Goal: Task Accomplishment & Management: Use online tool/utility

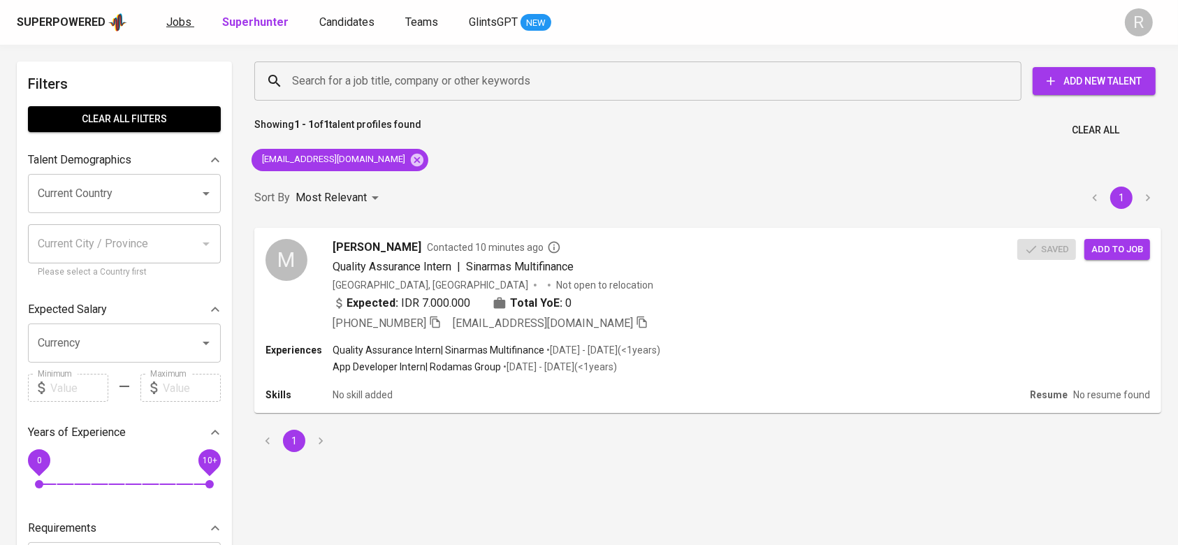
click at [189, 22] on link "Jobs" at bounding box center [180, 22] width 28 height 17
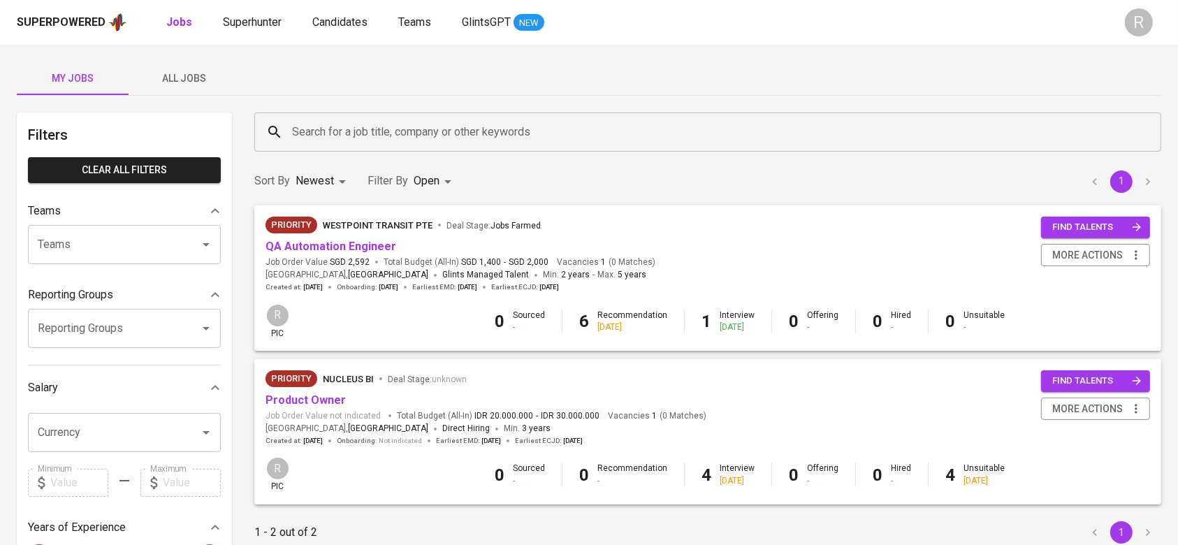
click at [178, 70] on span "All Jobs" at bounding box center [184, 78] width 95 height 17
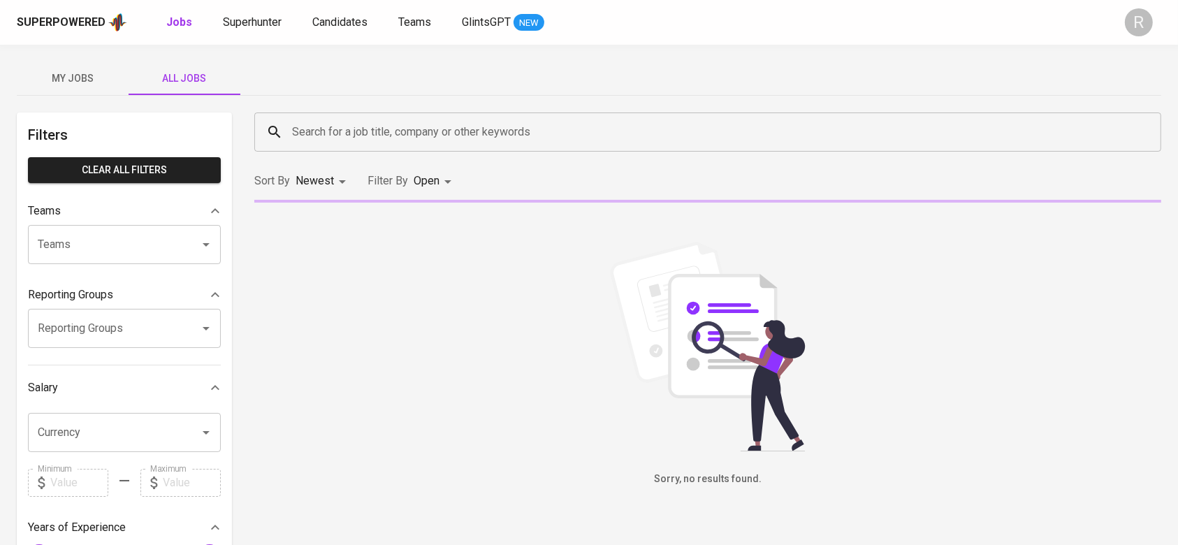
click at [328, 128] on input "Search for a job title, company or other keywords" at bounding box center [712, 132] width 846 height 27
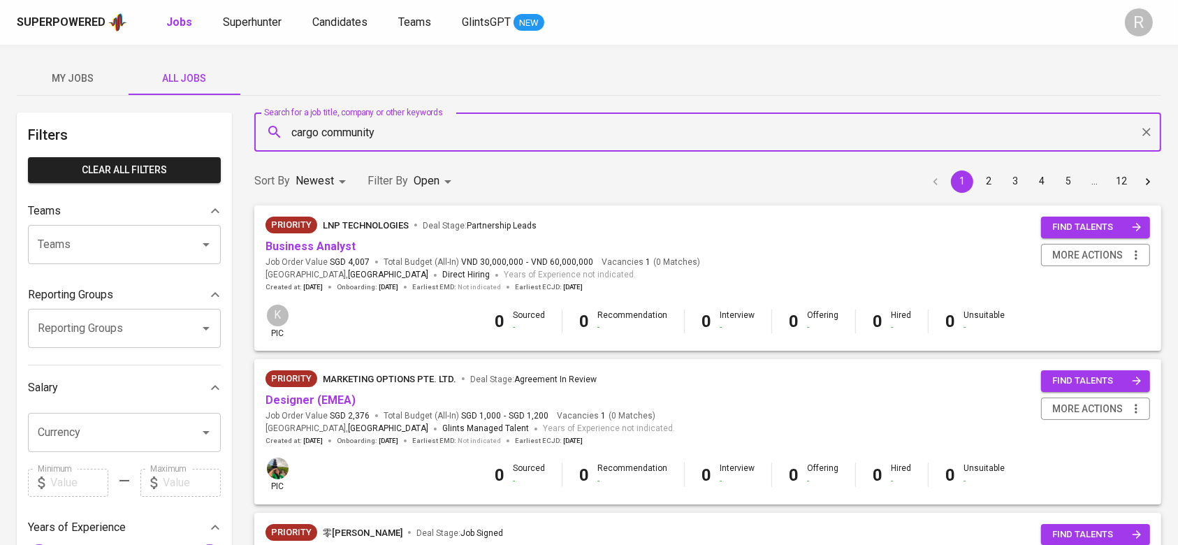
type input "cargo community"
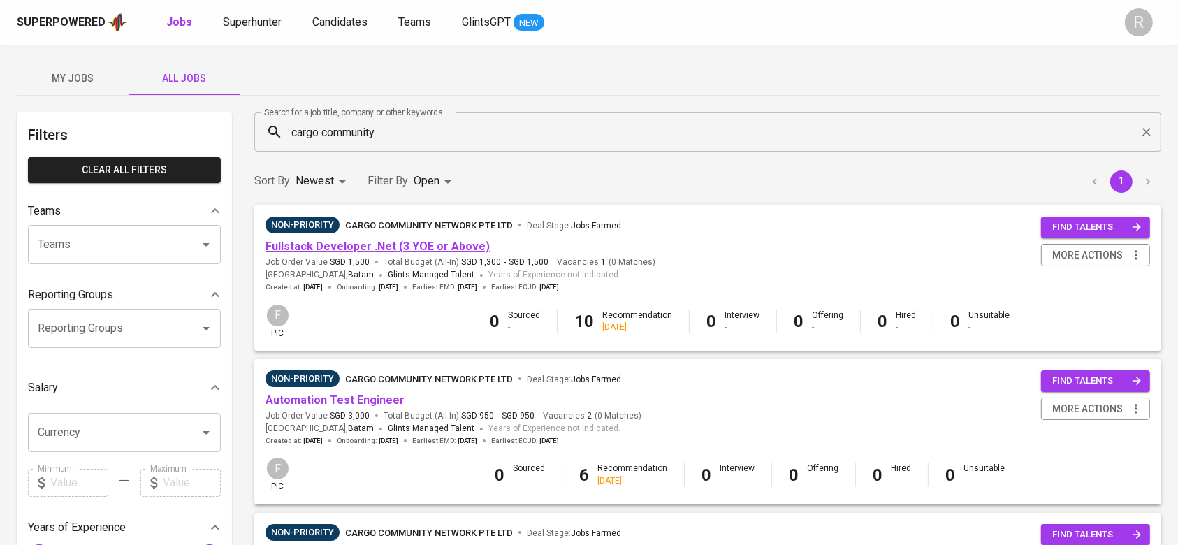
click at [333, 252] on link "Fullstack Developer .Net (3 YOE or Above)" at bounding box center [378, 246] width 224 height 13
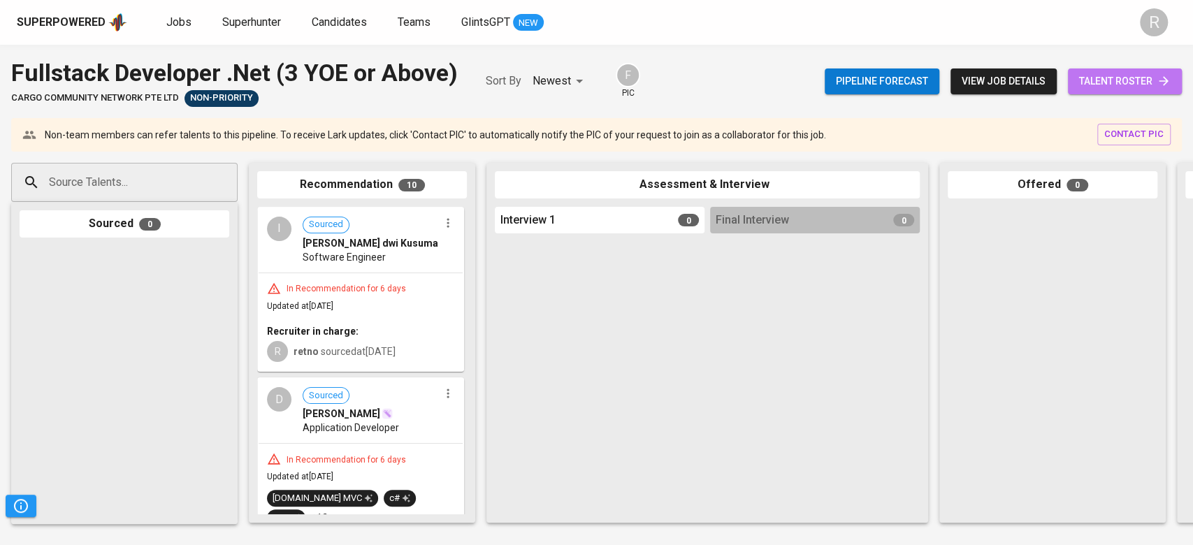
click at [1118, 82] on span "talent roster" at bounding box center [1125, 81] width 92 height 17
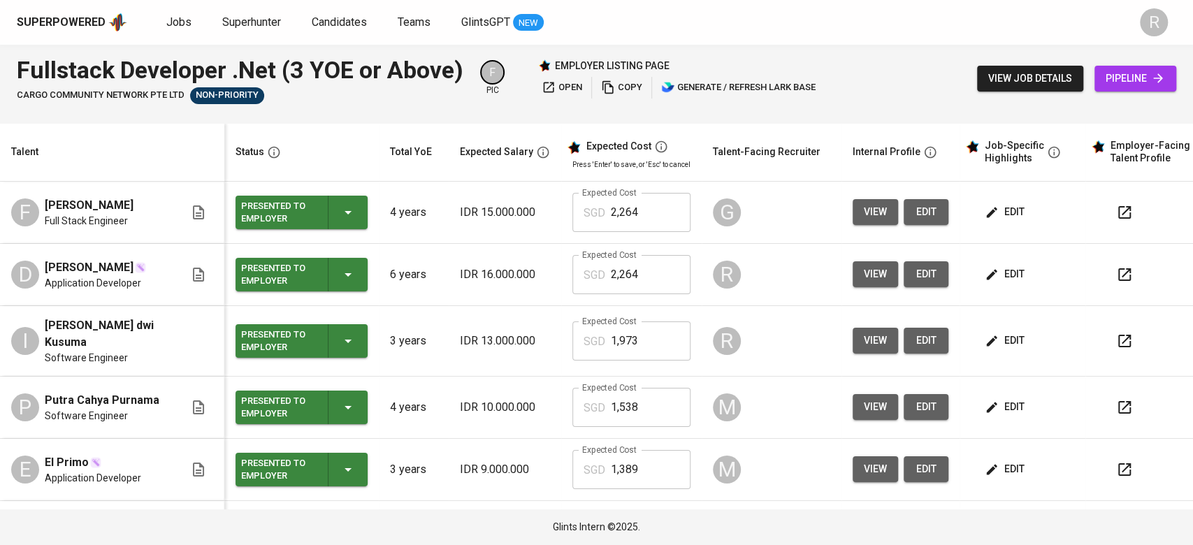
click at [864, 268] on span "view" at bounding box center [875, 274] width 23 height 17
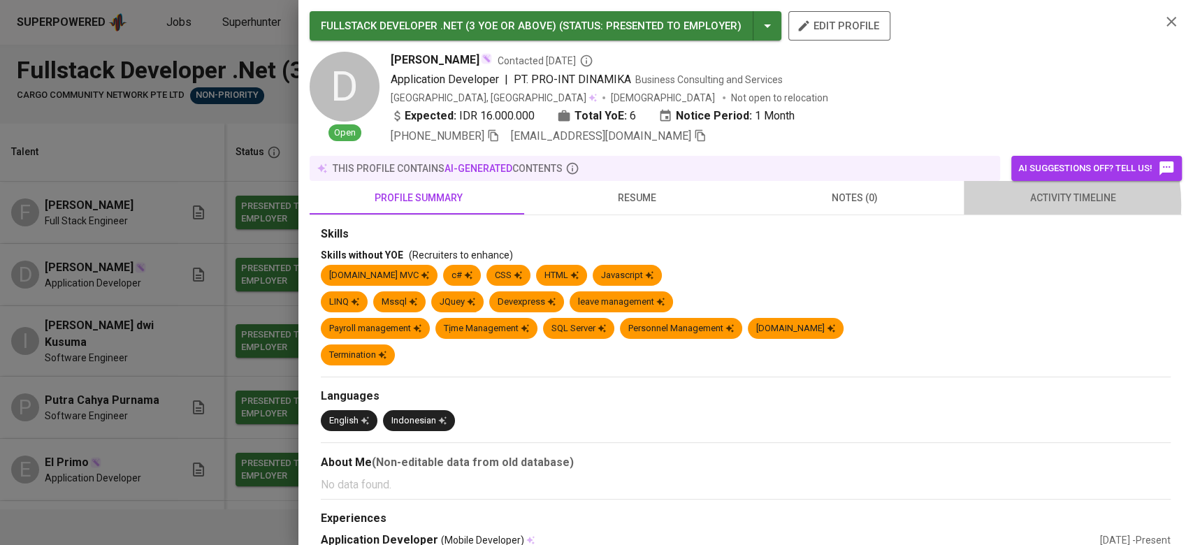
click at [1010, 204] on span "activity timeline" at bounding box center [1072, 197] width 201 height 17
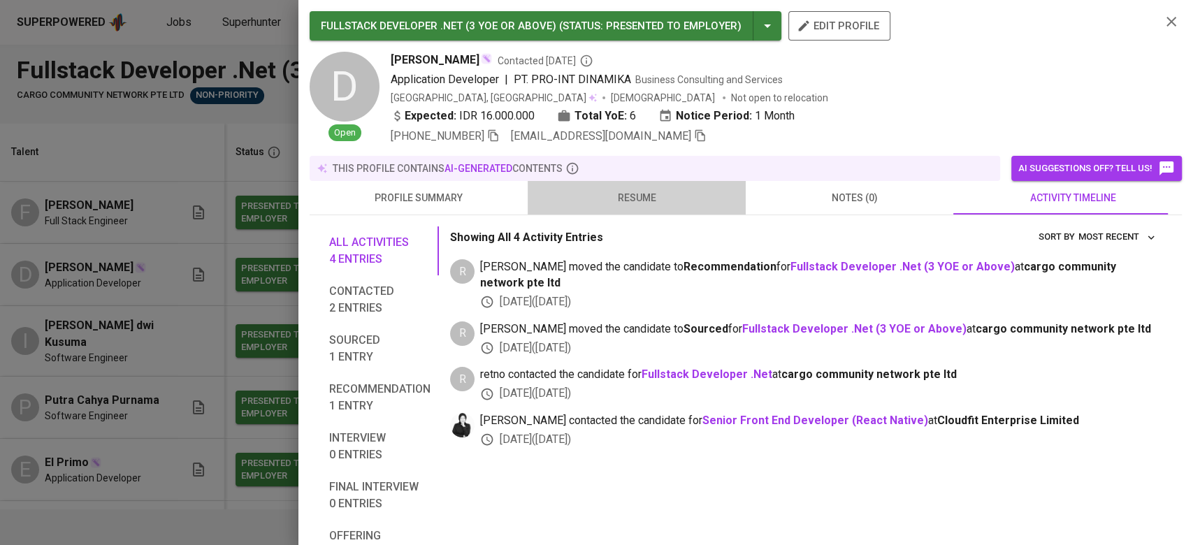
click at [660, 203] on span "resume" at bounding box center [636, 197] width 201 height 17
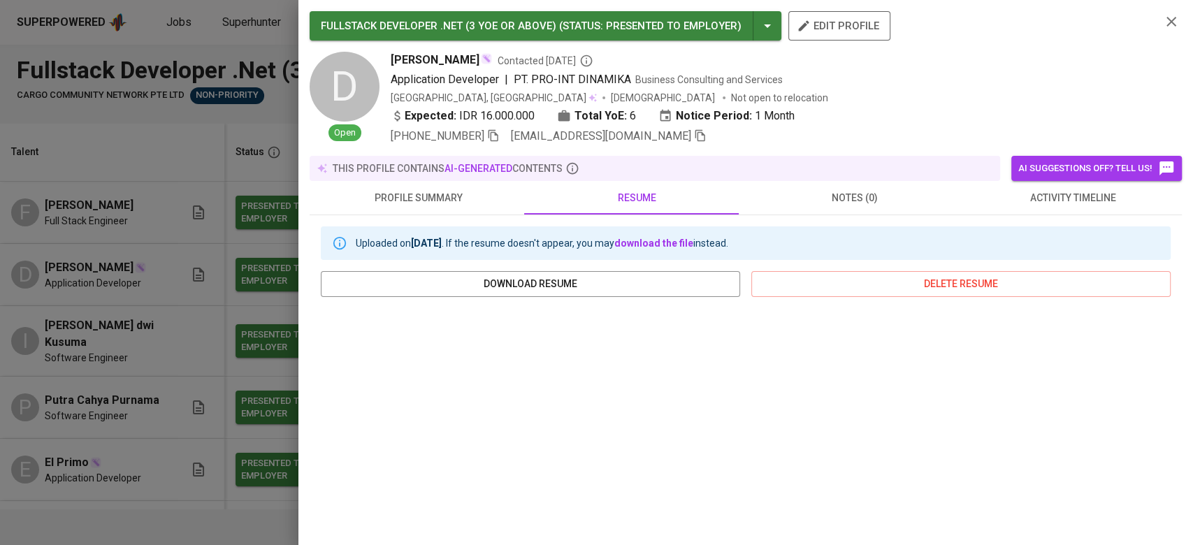
click at [1026, 208] on button "activity timeline" at bounding box center [1073, 198] width 218 height 34
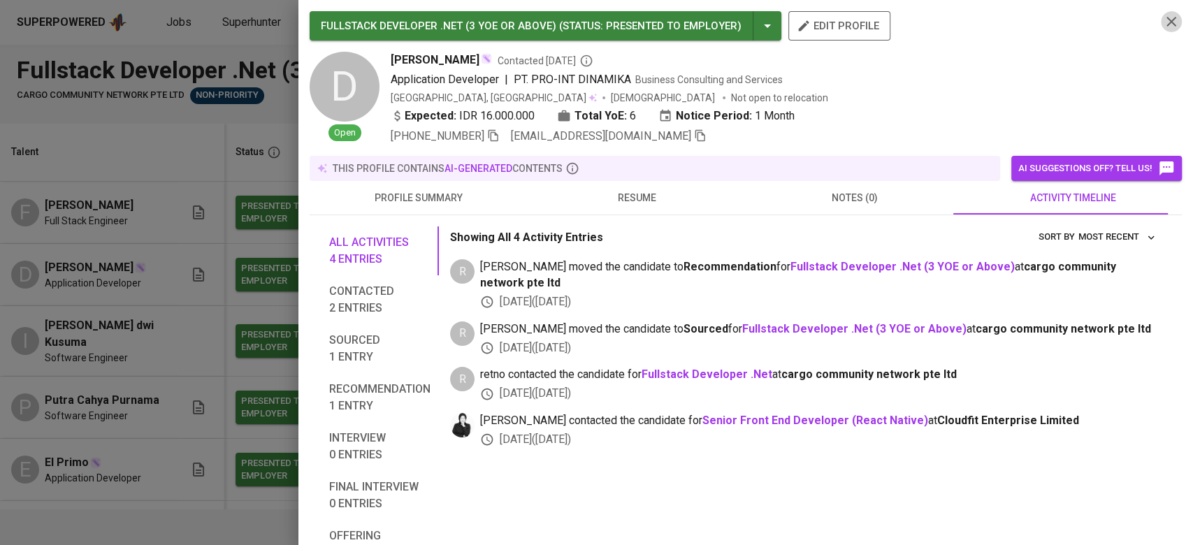
click at [1163, 21] on icon "button" at bounding box center [1171, 21] width 17 height 17
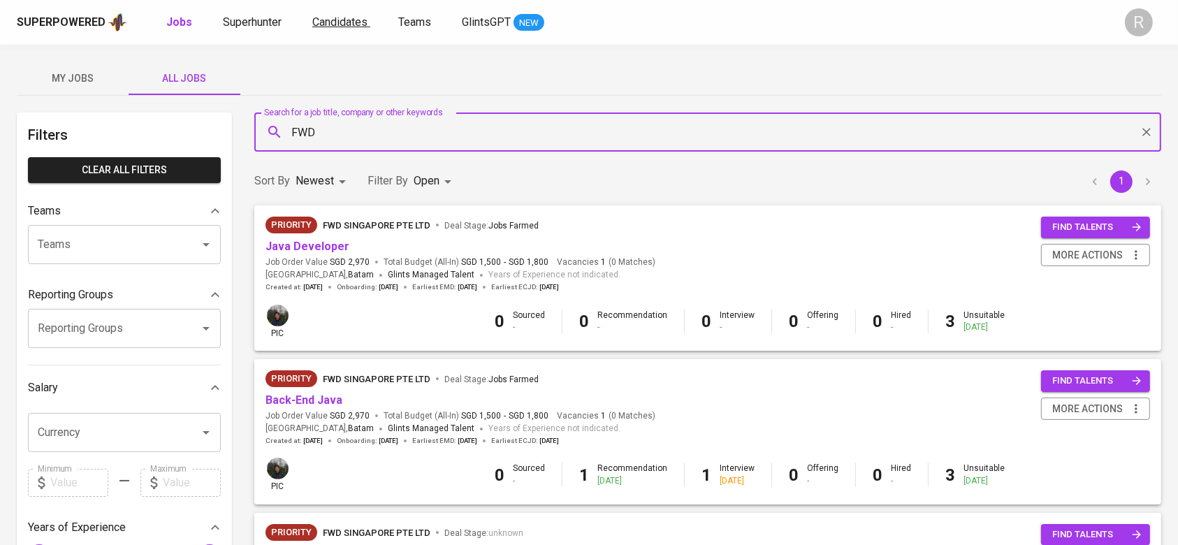
click at [328, 20] on span "Candidates" at bounding box center [339, 21] width 55 height 13
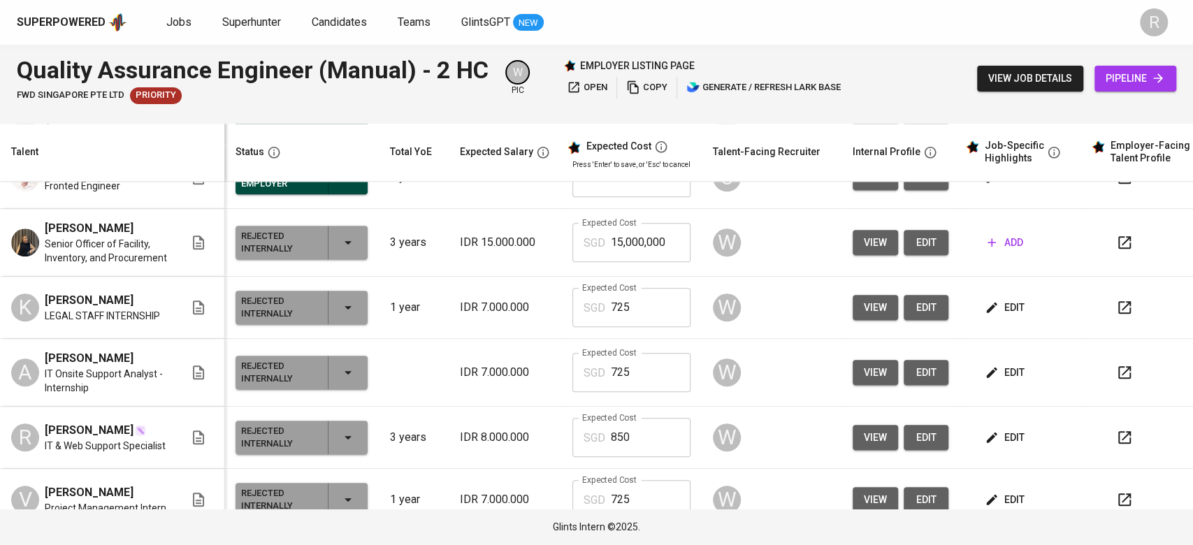
scroll to position [931, 0]
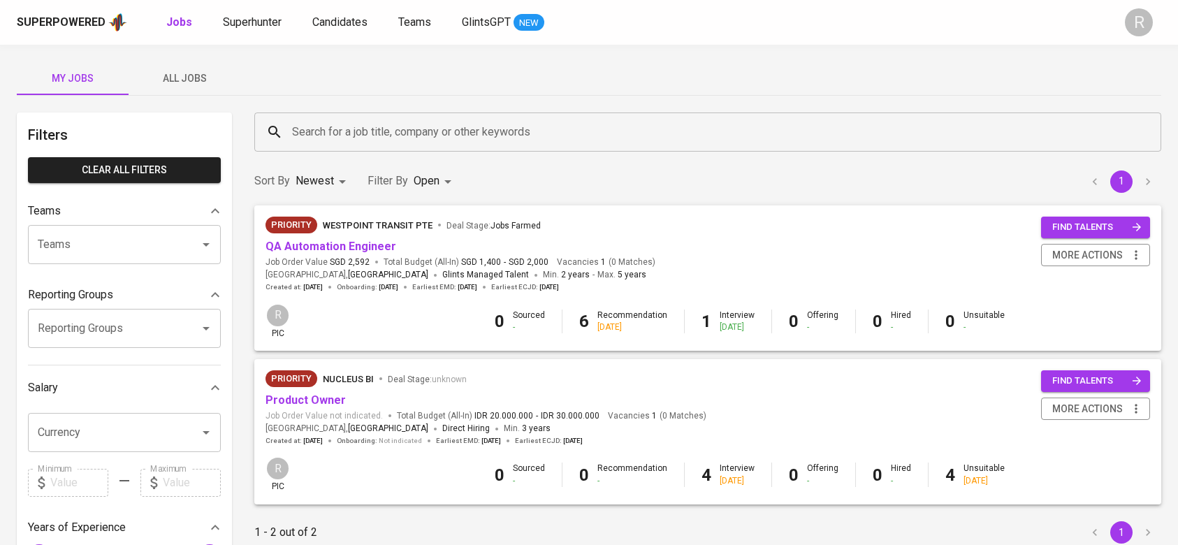
click at [342, 15] on span "Candidates" at bounding box center [339, 21] width 55 height 13
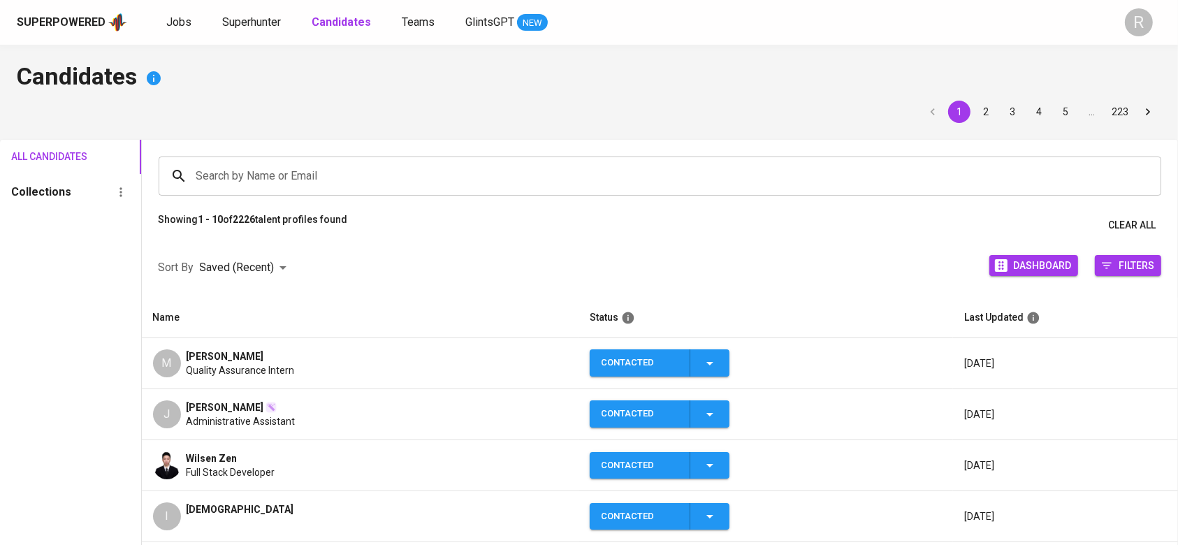
click at [240, 174] on input "Search by Name or Email" at bounding box center [664, 176] width 942 height 27
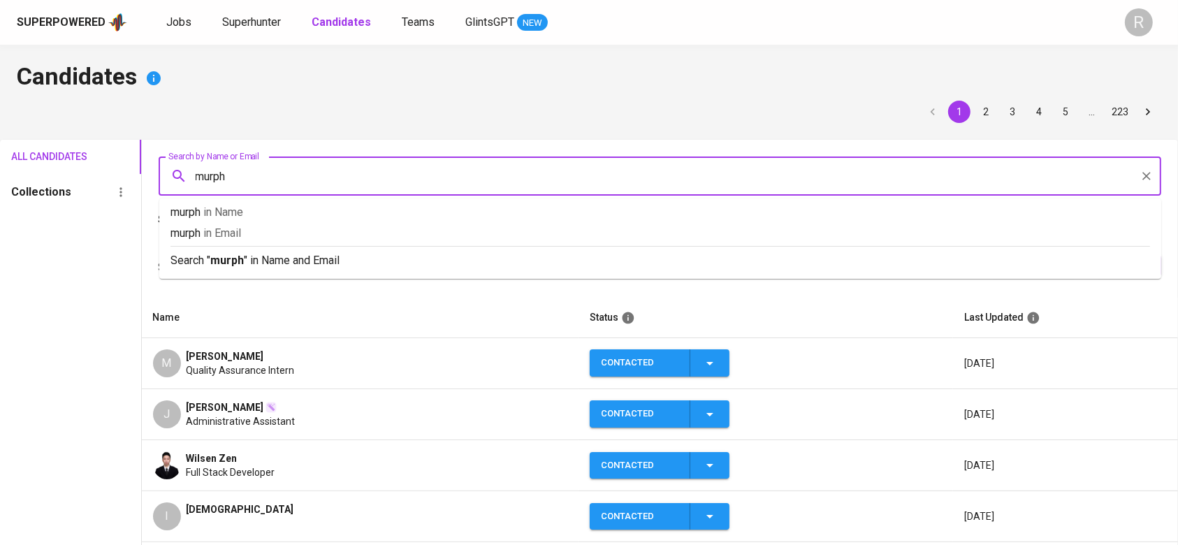
type input "murphy"
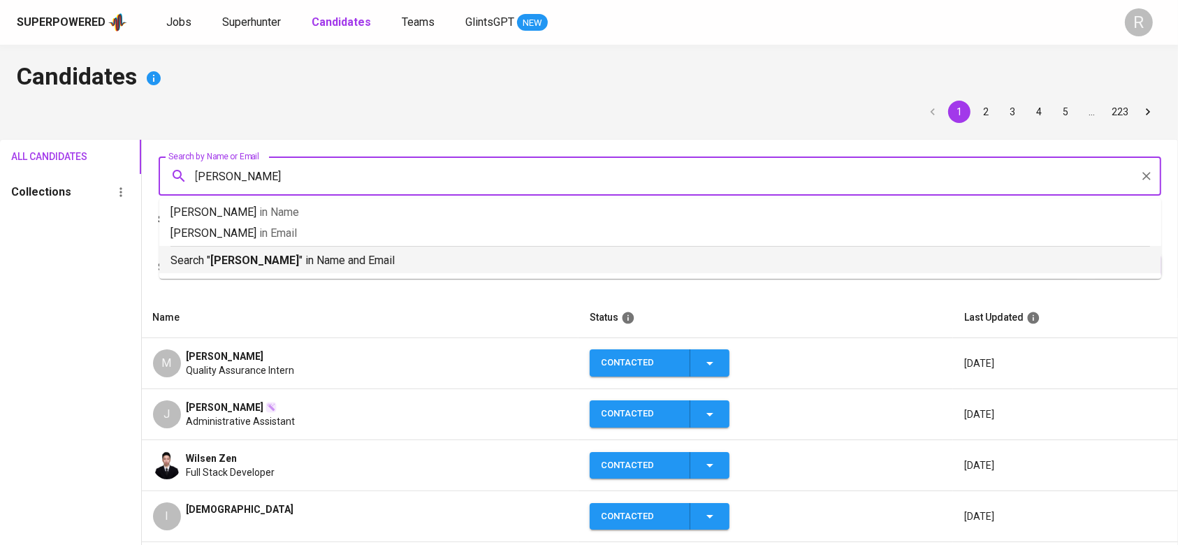
click at [182, 259] on p "Search " murphy " in Name and Email" at bounding box center [661, 260] width 980 height 17
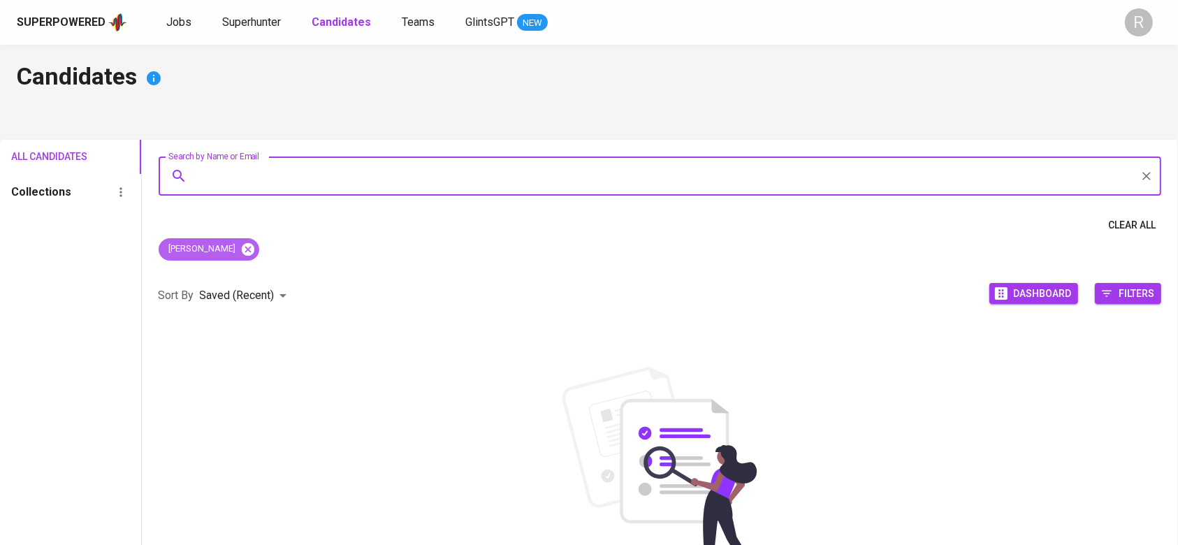
click at [241, 252] on icon at bounding box center [247, 248] width 13 height 13
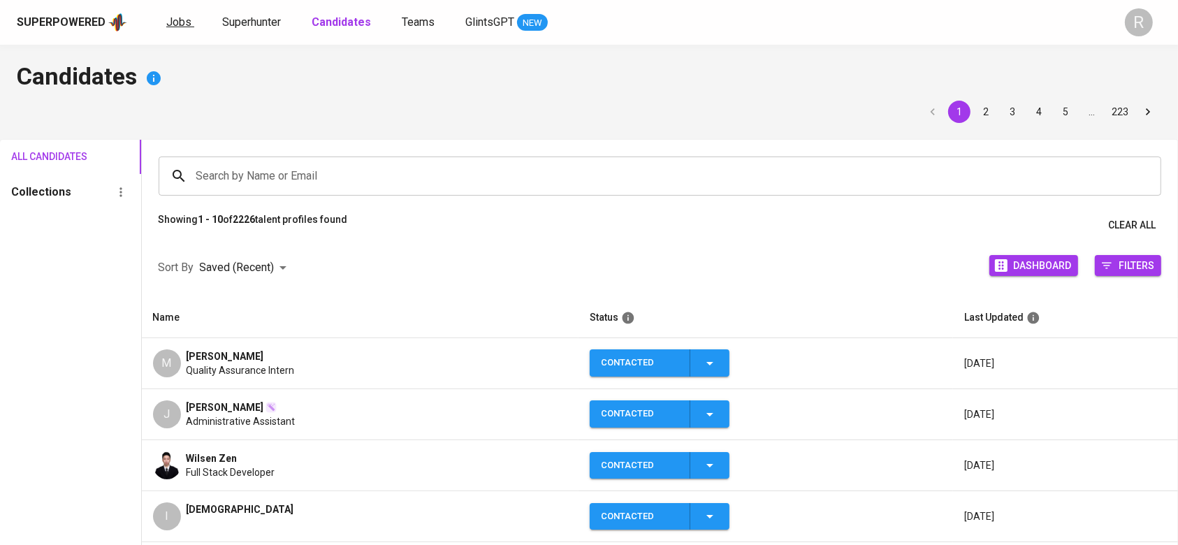
click at [166, 17] on span "Jobs" at bounding box center [178, 21] width 25 height 13
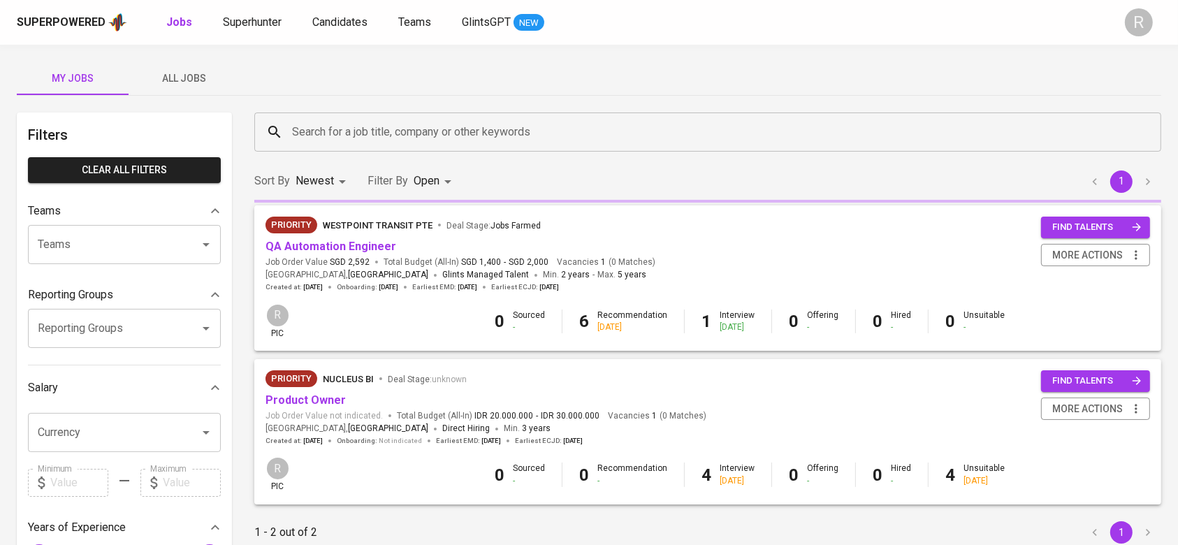
click at [144, 81] on span "All Jobs" at bounding box center [184, 78] width 95 height 17
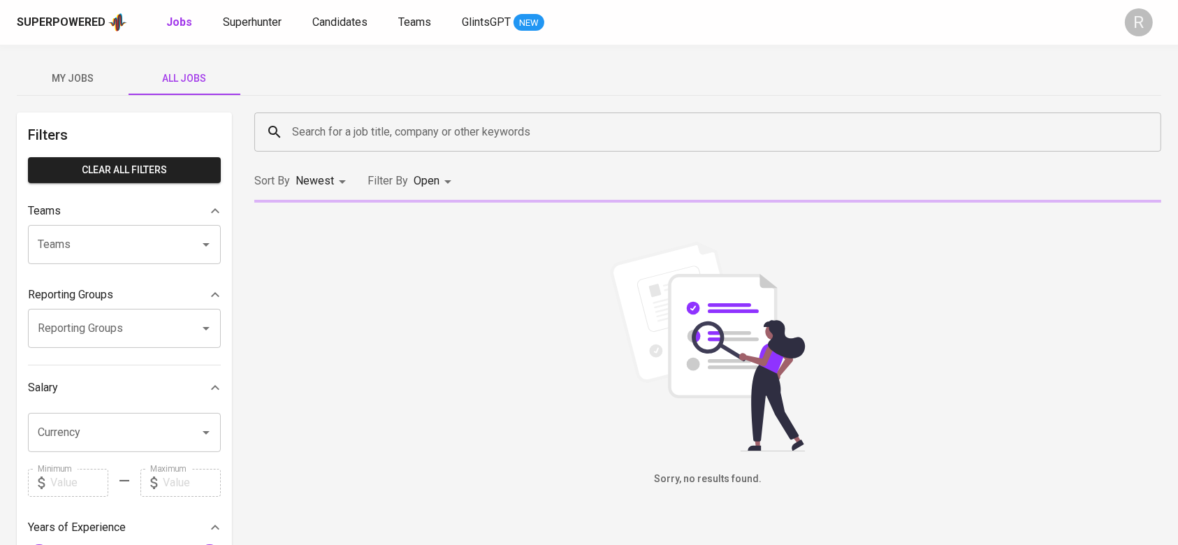
click at [327, 111] on div "Search for a job title, company or other keywords Search for a job title, compa…" at bounding box center [708, 132] width 924 height 56
click at [319, 130] on input "Search for a job title, company or other keywords" at bounding box center [712, 132] width 846 height 27
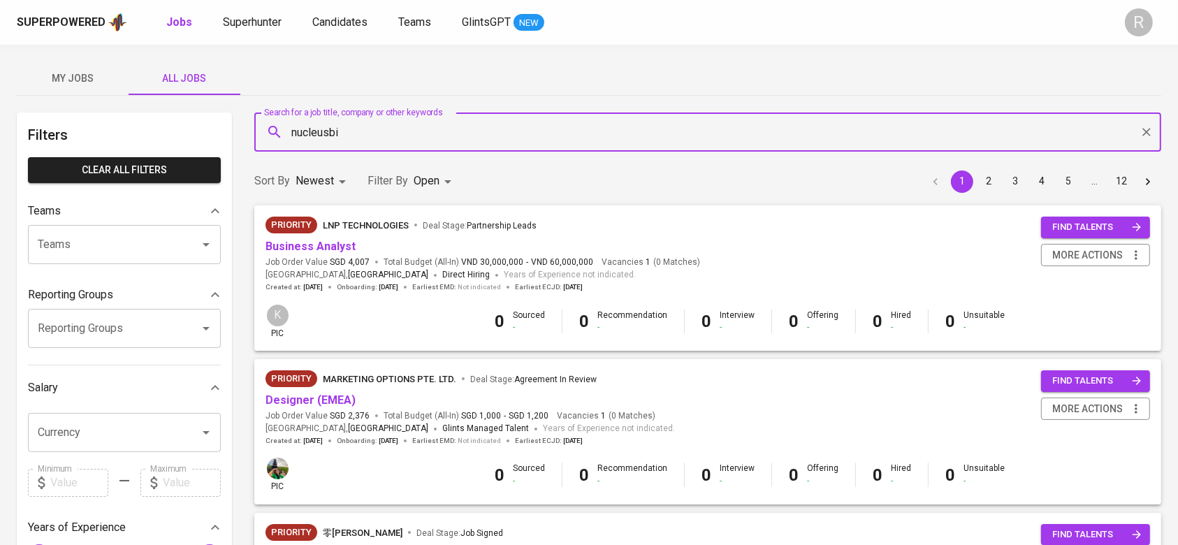
type input "nucleusbi"
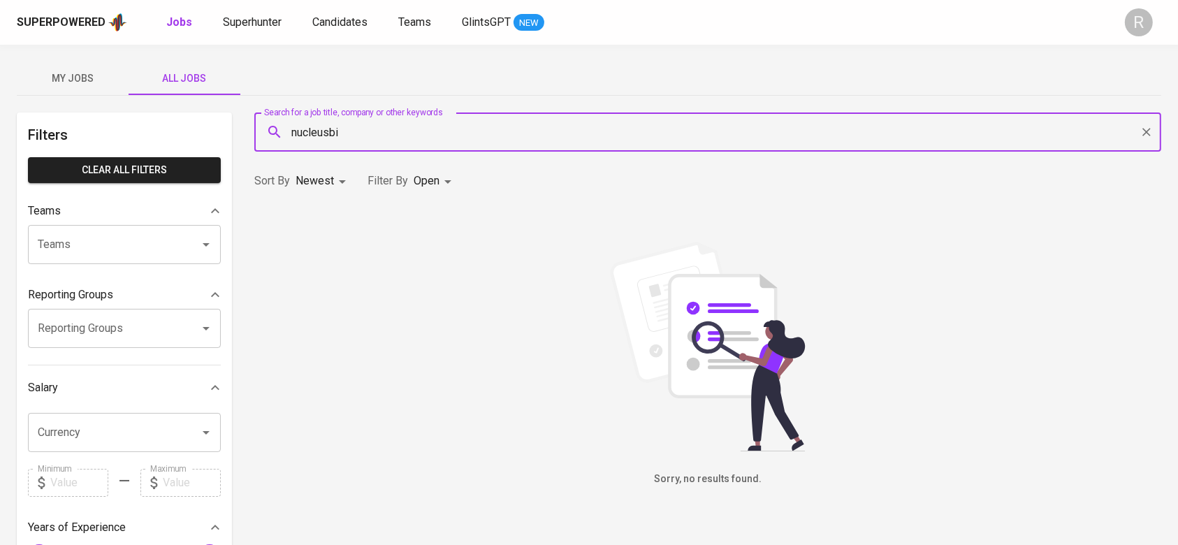
scroll to position [3, 0]
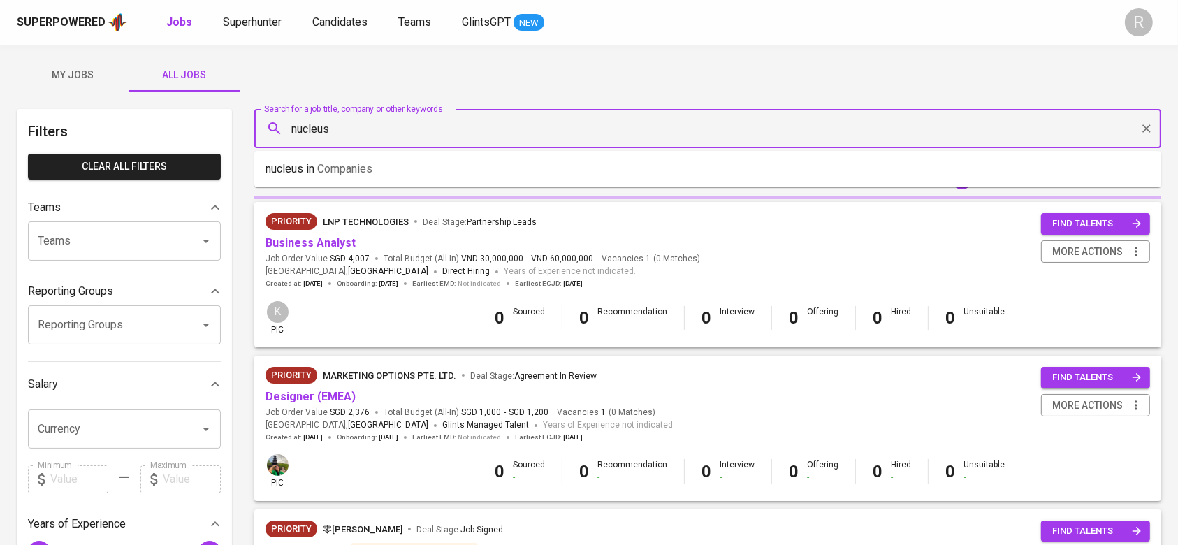
type input "nucleus"
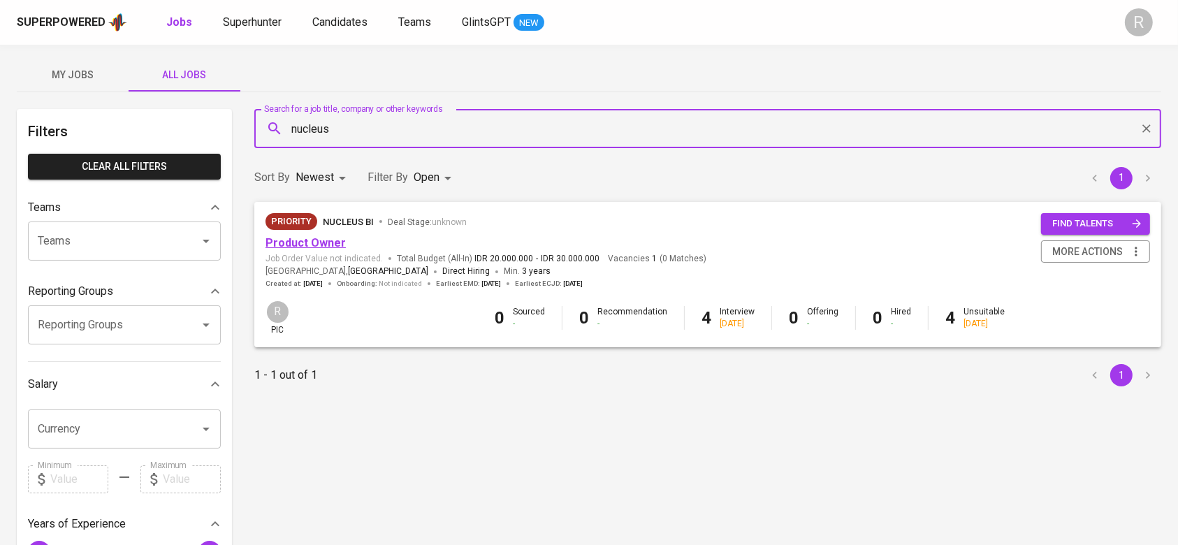
click at [313, 238] on link "Product Owner" at bounding box center [306, 242] width 80 height 13
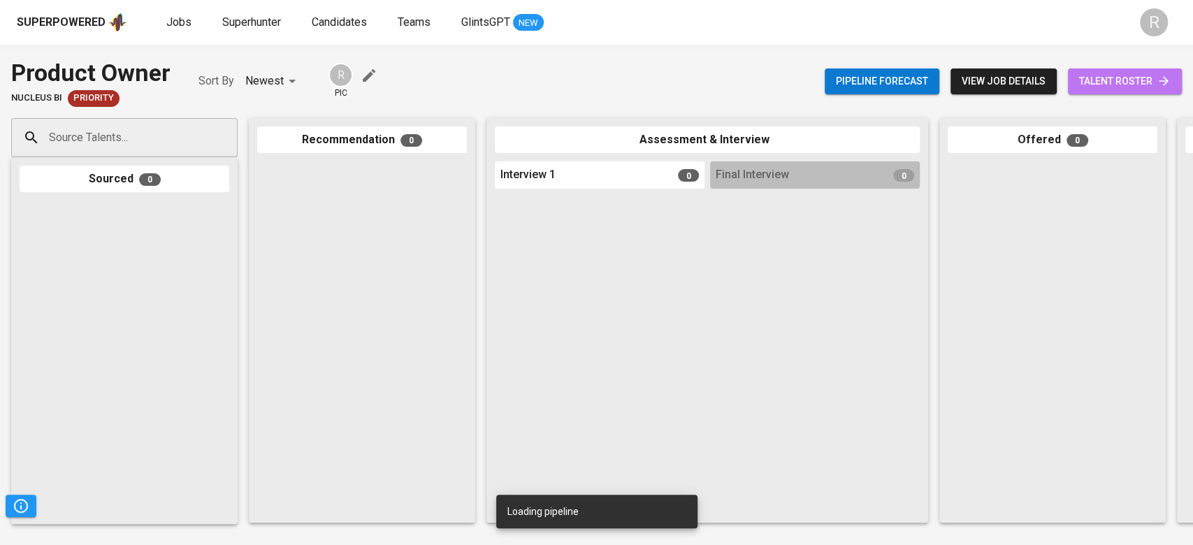
click at [1141, 87] on span "talent roster" at bounding box center [1125, 81] width 92 height 17
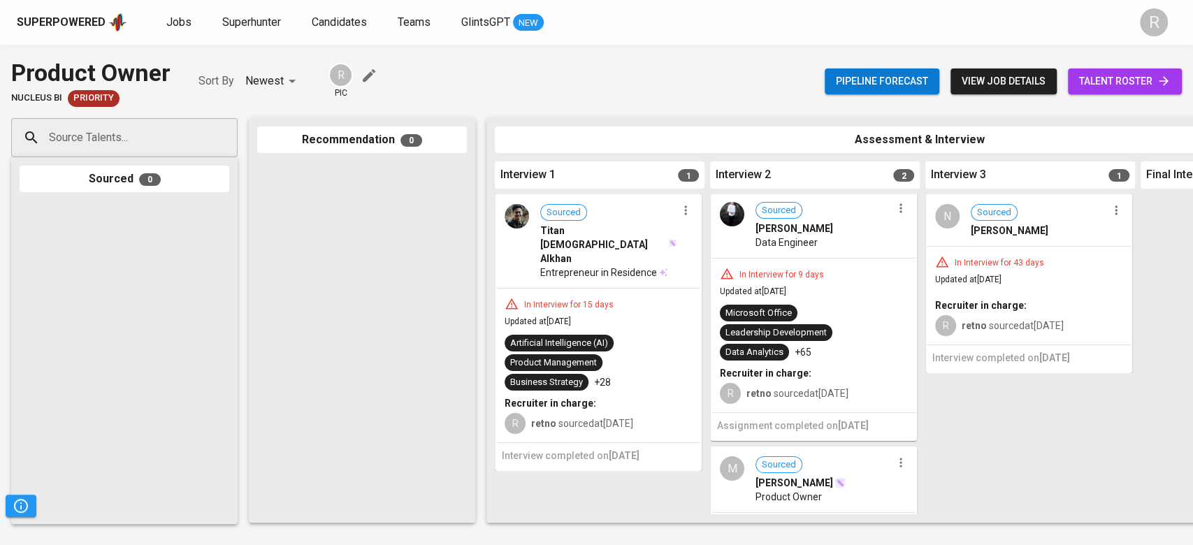
scroll to position [1, 0]
click at [836, 360] on div "Microsoft Office Leadership Development Data Analytics +65" at bounding box center [813, 333] width 187 height 56
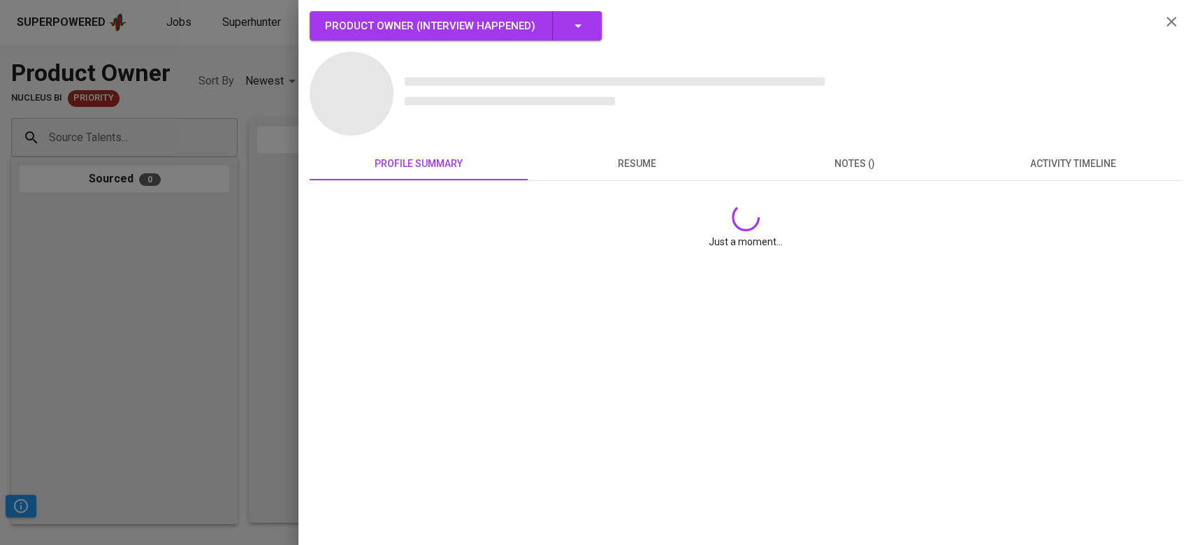
click at [37, 169] on div at bounding box center [596, 272] width 1193 height 545
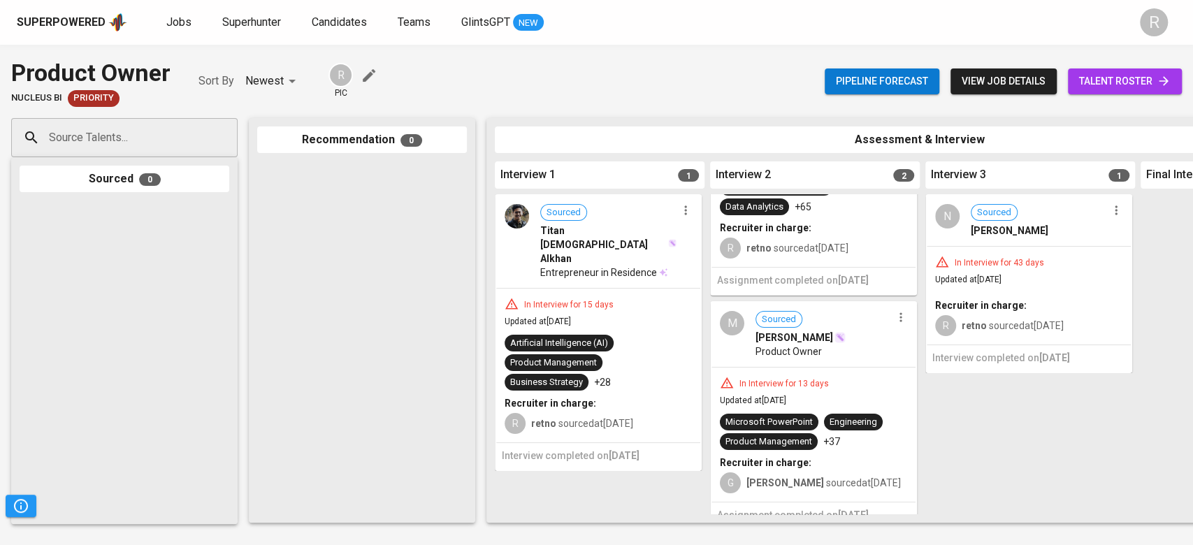
scroll to position [188, 0]
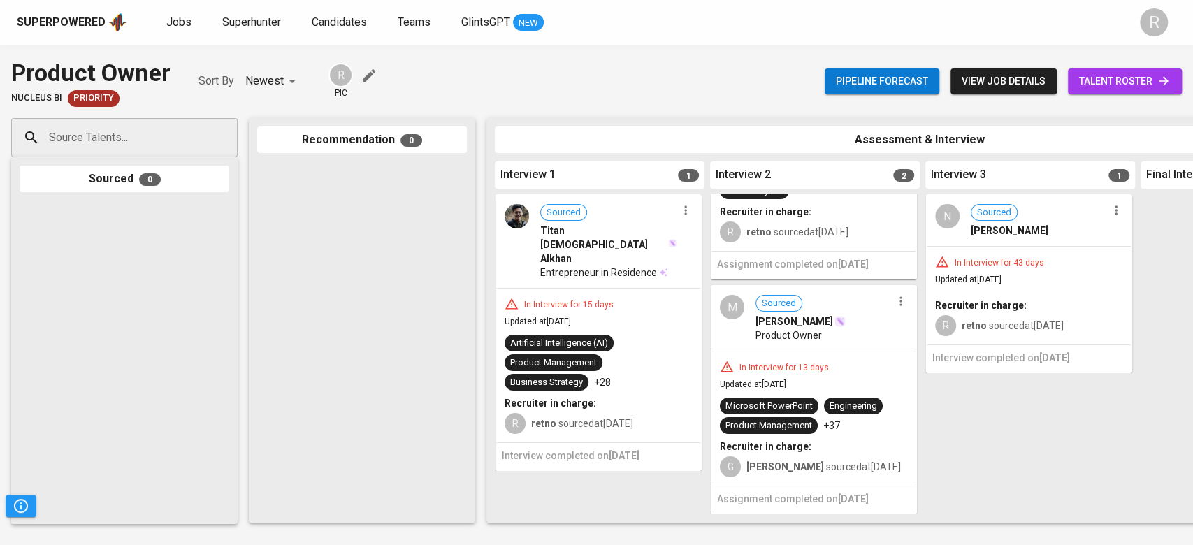
click at [811, 461] on span "gabrielle sourced at Jul 11, 2025" at bounding box center [823, 466] width 154 height 11
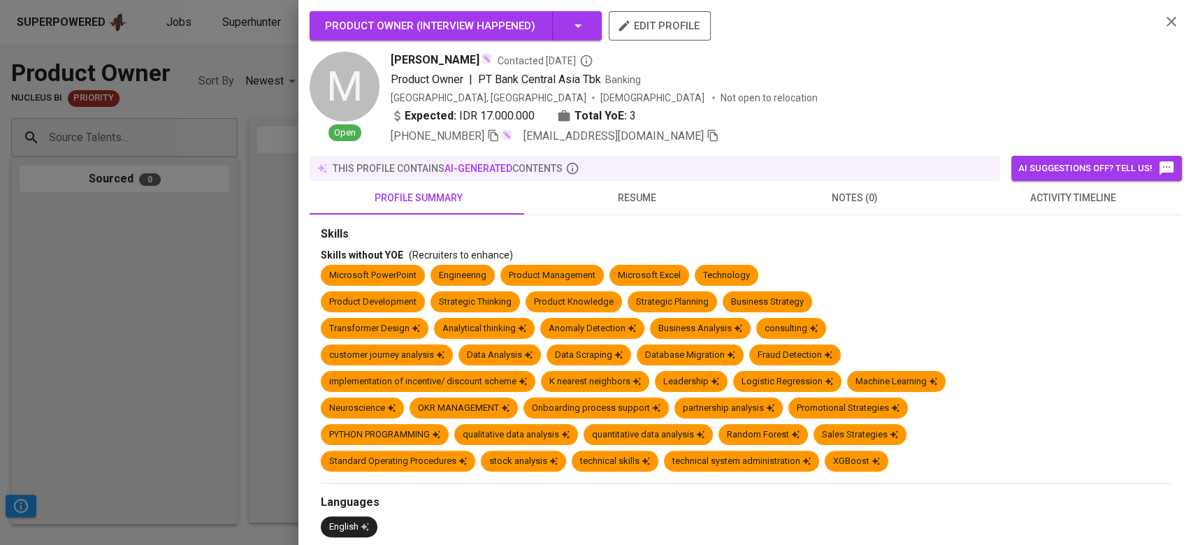
click at [708, 131] on icon "button" at bounding box center [713, 136] width 10 height 12
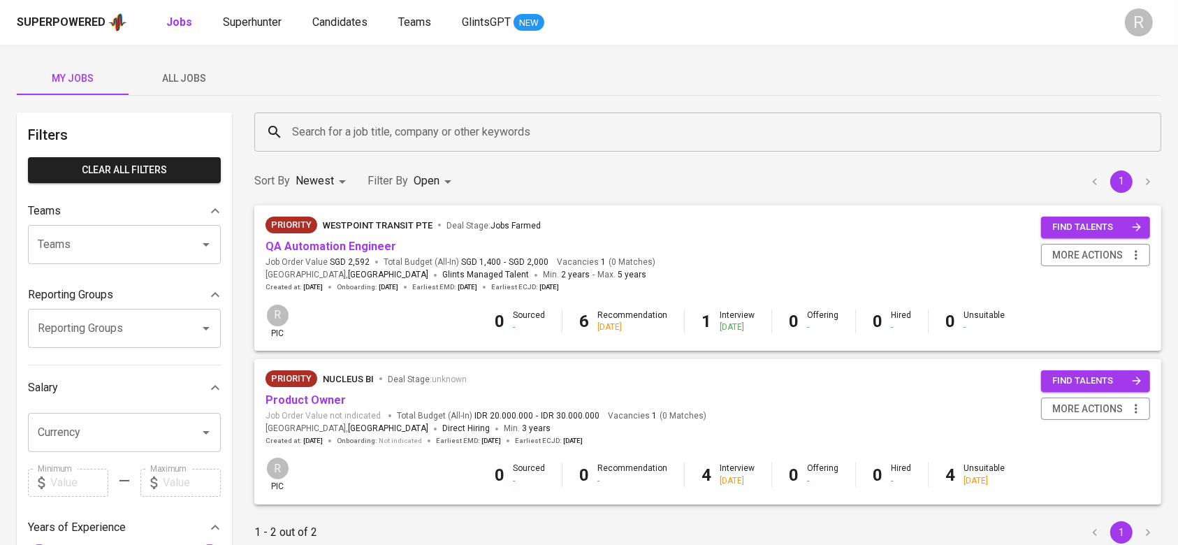
click at [199, 82] on span "All Jobs" at bounding box center [184, 78] width 95 height 17
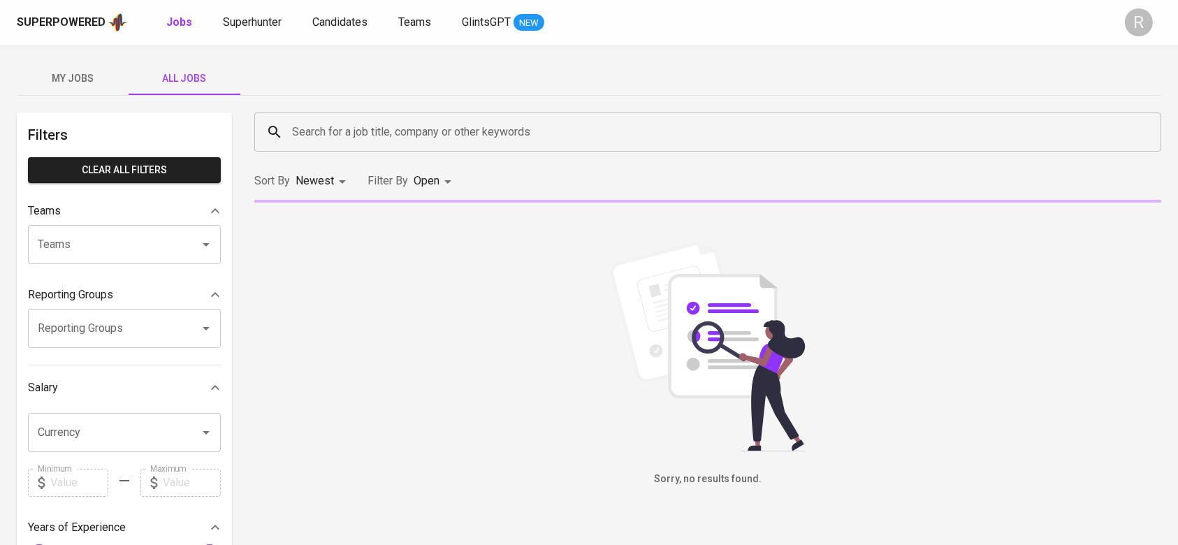
click at [342, 136] on input "Search for a job title, company or other keywords" at bounding box center [712, 132] width 846 height 27
type input "fwd"
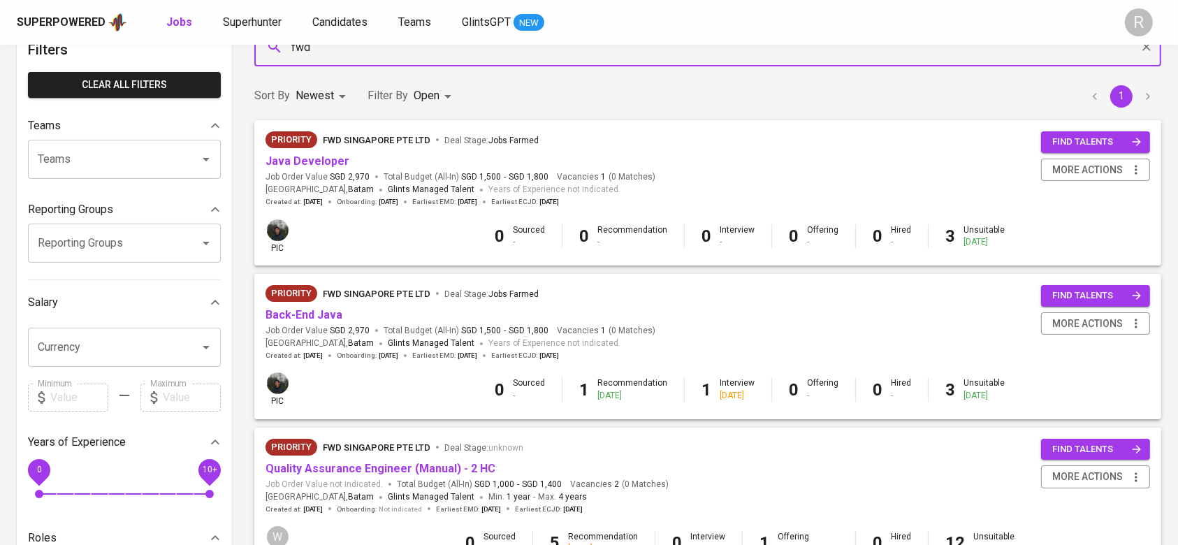
scroll to position [186, 0]
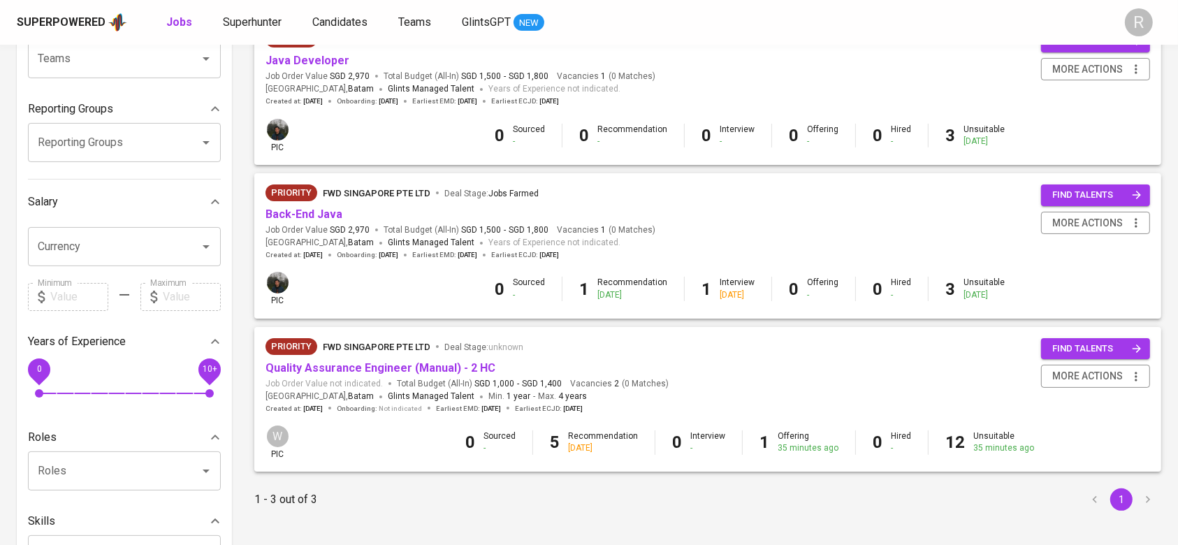
click at [285, 376] on span "Quality Assurance Engineer (Manual) - 2 HC" at bounding box center [381, 369] width 230 height 16
click at [283, 373] on link "Quality Assurance Engineer (Manual) - 2 HC" at bounding box center [381, 367] width 230 height 13
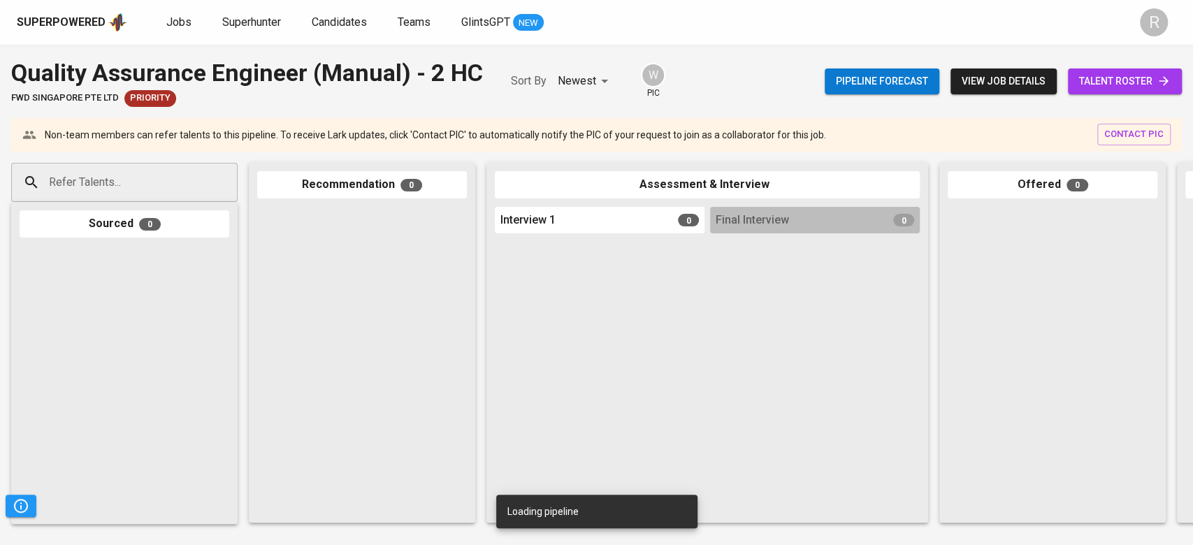
click at [1085, 80] on span "talent roster" at bounding box center [1125, 81] width 92 height 17
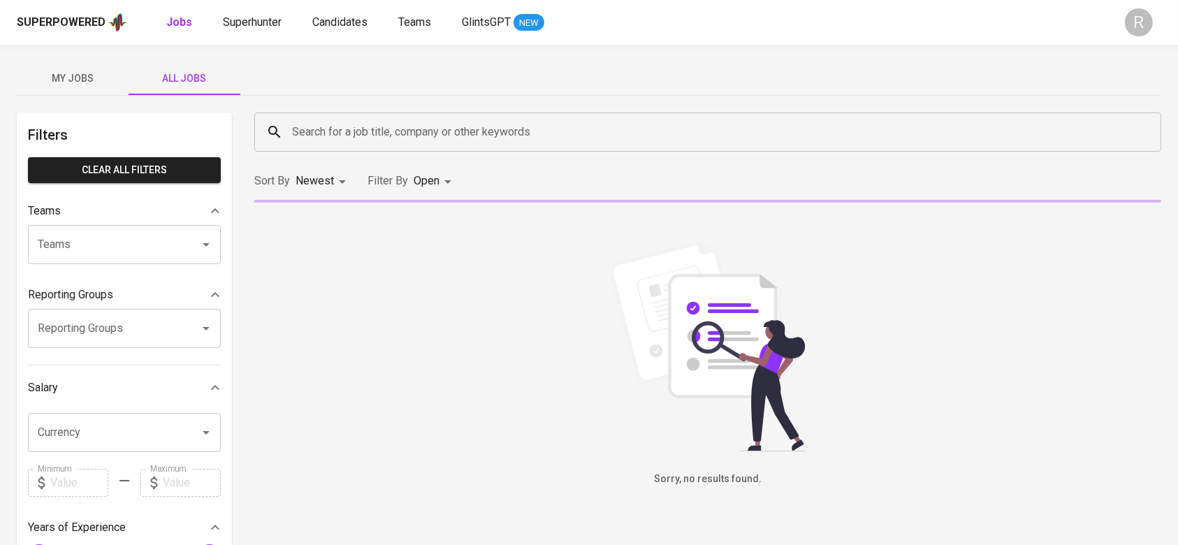
click at [363, 124] on input "Search for a job title, company or other keywords" at bounding box center [712, 132] width 846 height 27
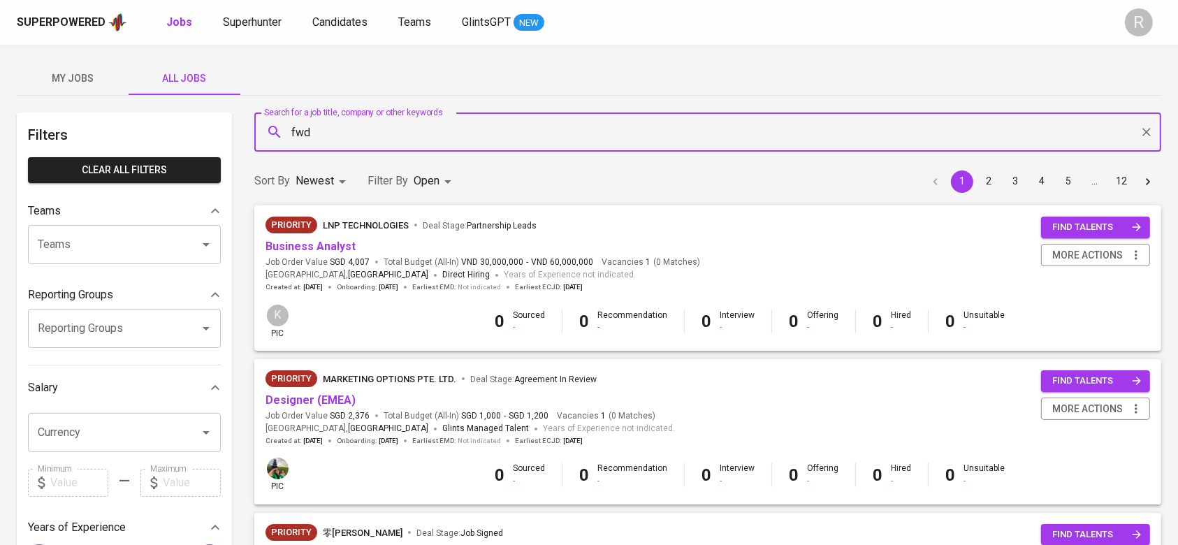
type input "fwd"
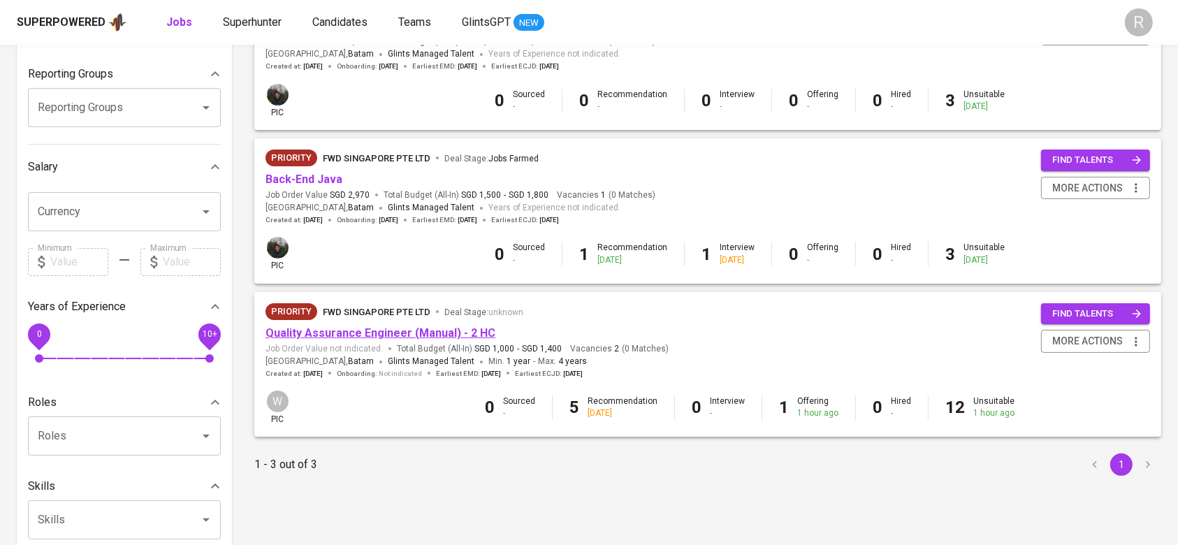
scroll to position [222, 0]
click at [314, 332] on link "Quality Assurance Engineer (Manual) - 2 HC" at bounding box center [381, 332] width 230 height 13
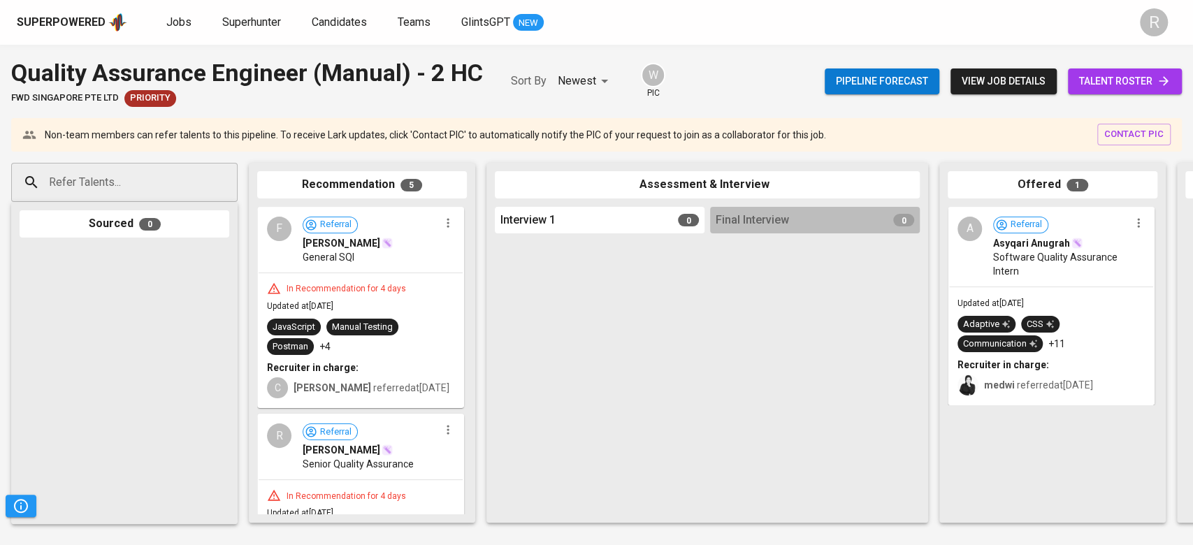
click at [1121, 92] on link "talent roster" at bounding box center [1125, 81] width 114 height 26
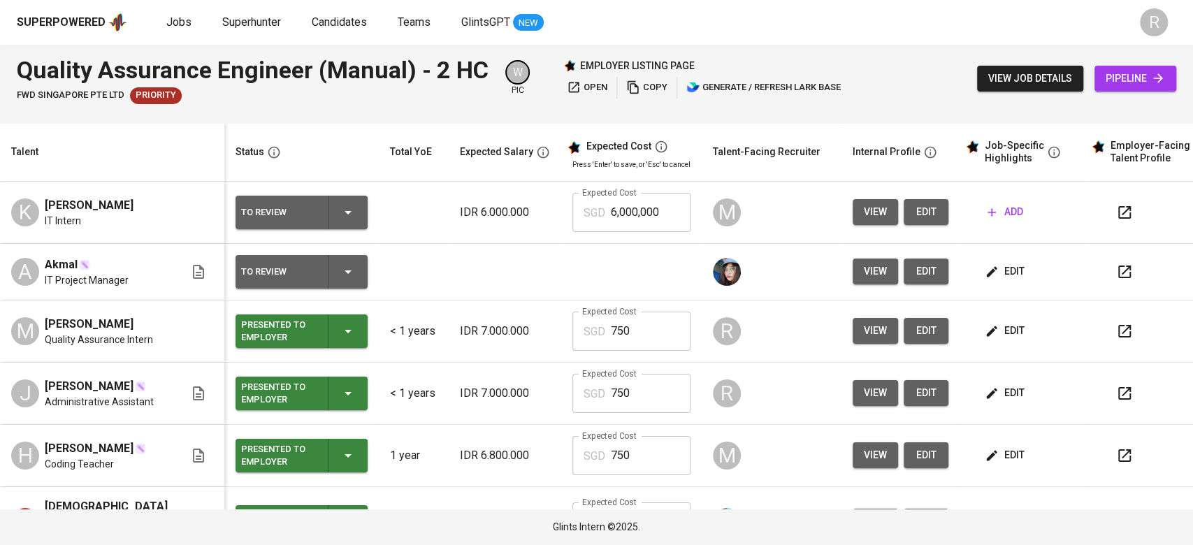
click at [158, 359] on td "M Matthew Jusuf Quality Assurance Intern" at bounding box center [112, 331] width 224 height 62
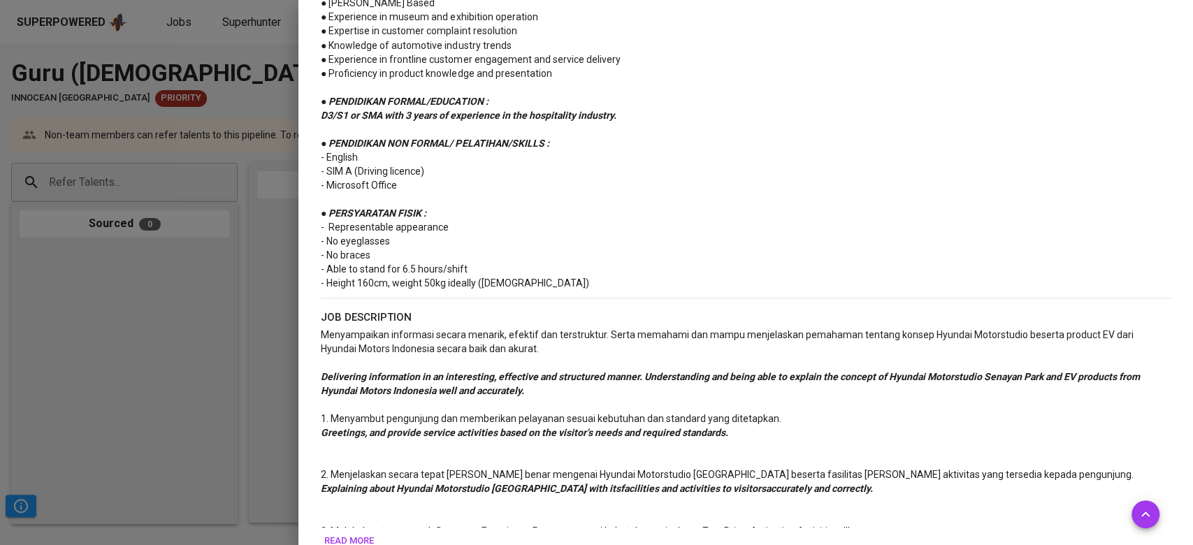
scroll to position [652, 0]
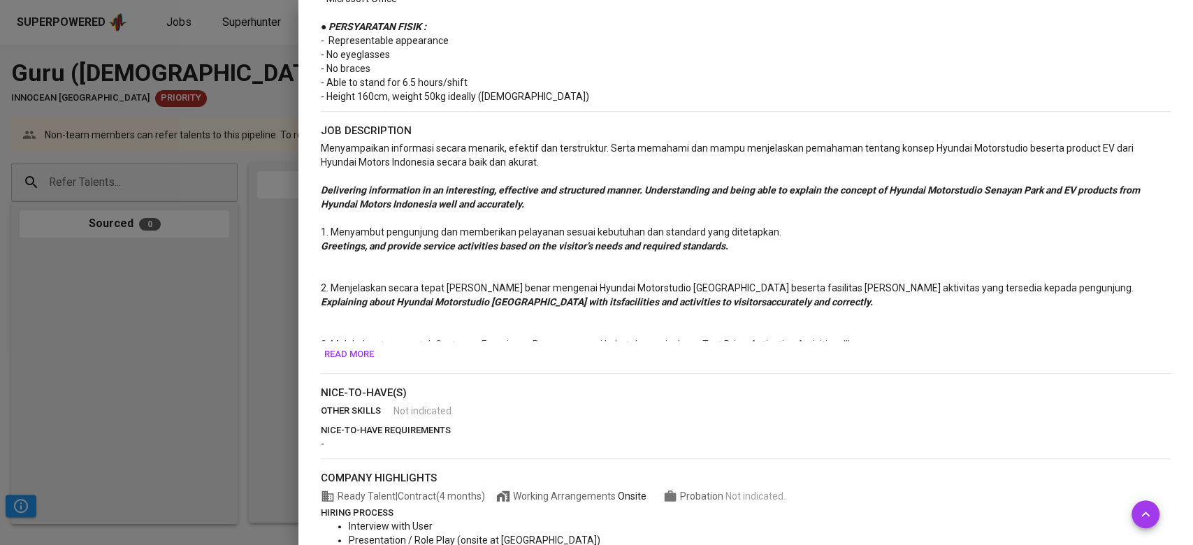
click at [347, 352] on span "Read more" at bounding box center [349, 355] width 50 height 16
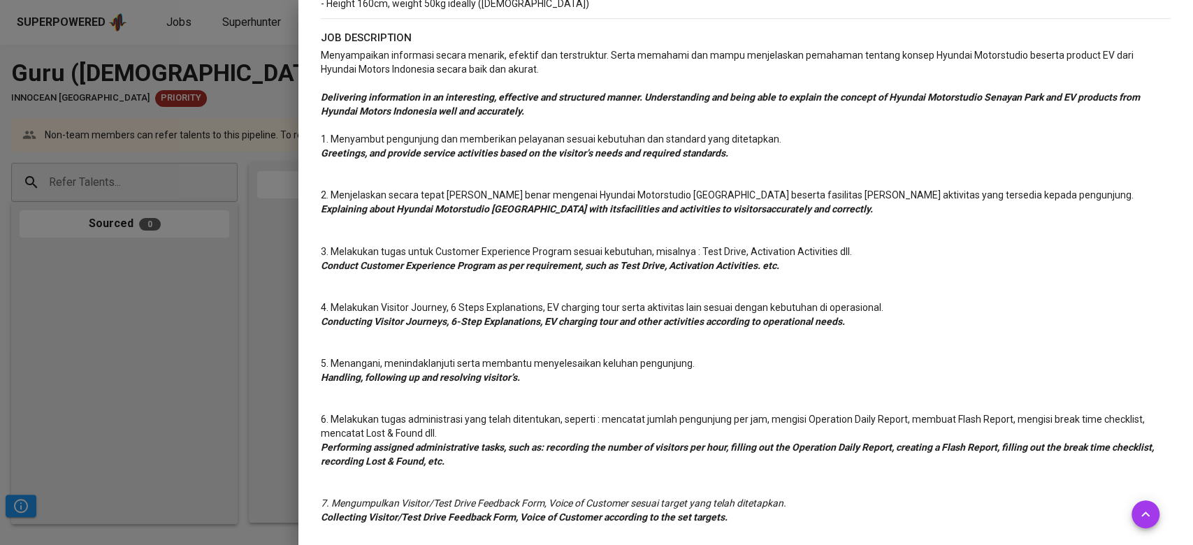
scroll to position [931, 0]
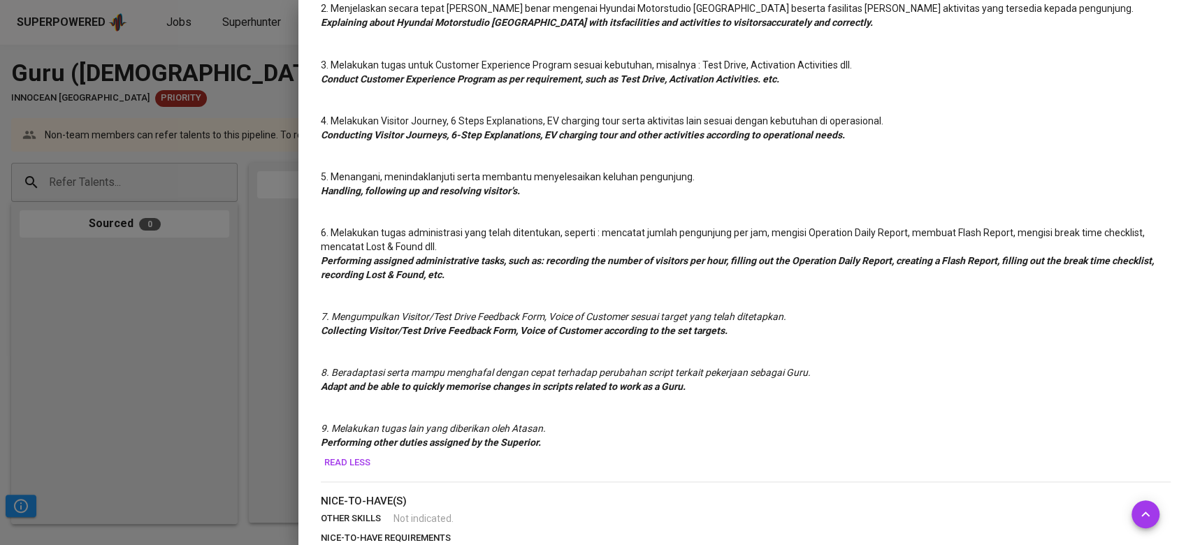
click at [342, 461] on span "Read less" at bounding box center [347, 463] width 46 height 16
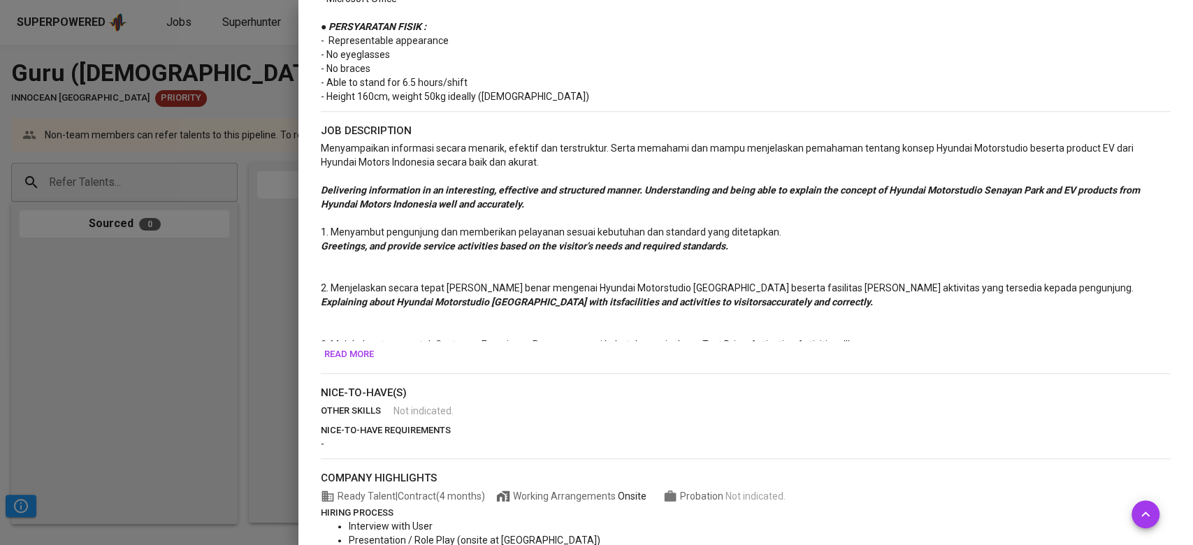
scroll to position [559, 0]
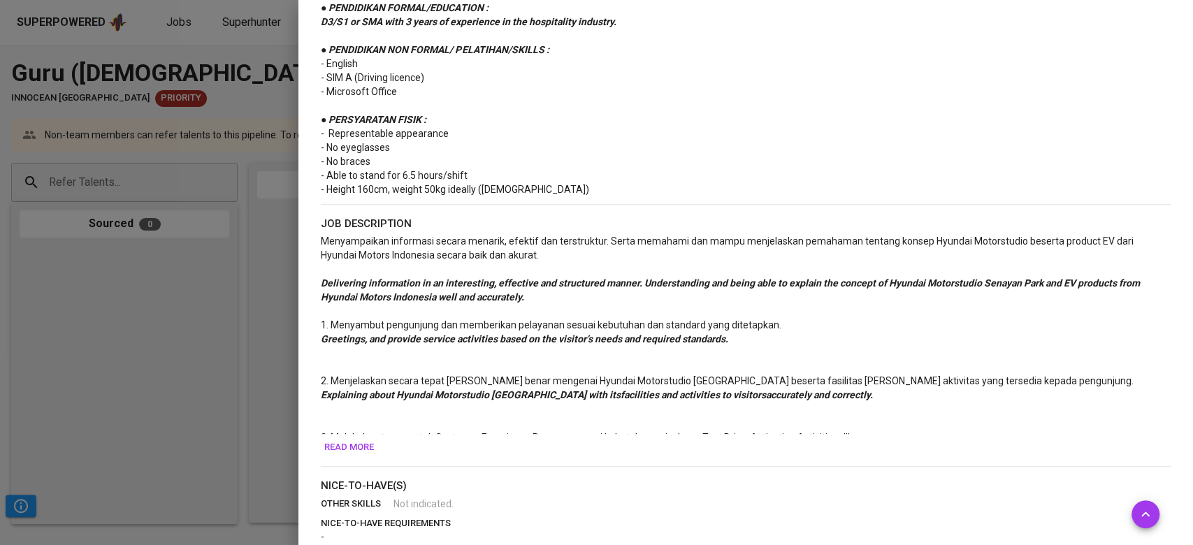
click at [345, 456] on button "Read more" at bounding box center [349, 448] width 57 height 22
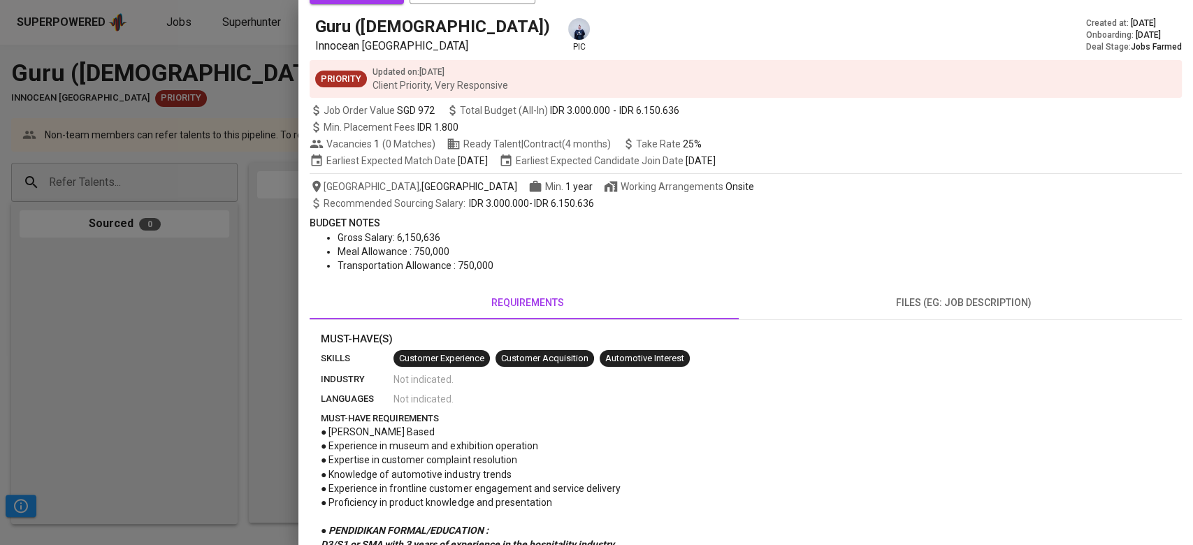
scroll to position [26, 0]
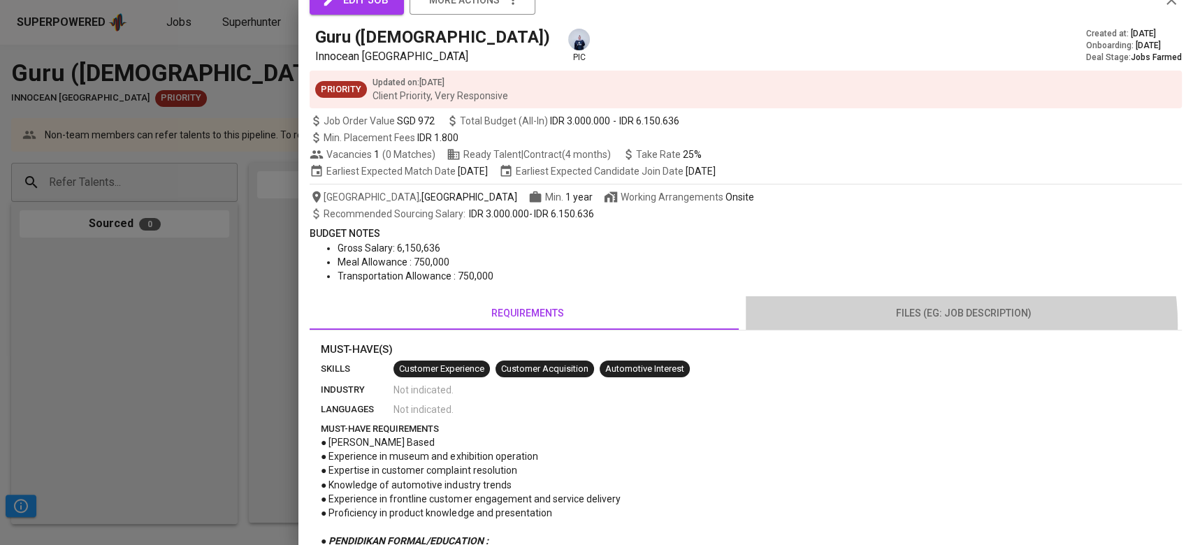
click at [934, 324] on button "files (eg: job description)" at bounding box center [964, 313] width 436 height 34
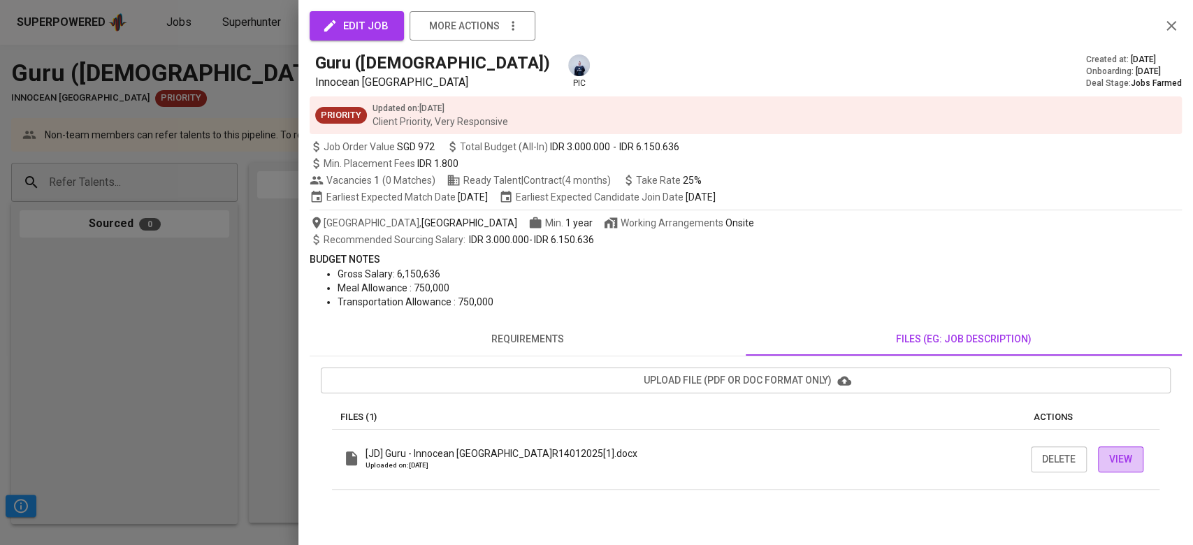
click at [1115, 455] on span "View" at bounding box center [1120, 459] width 23 height 17
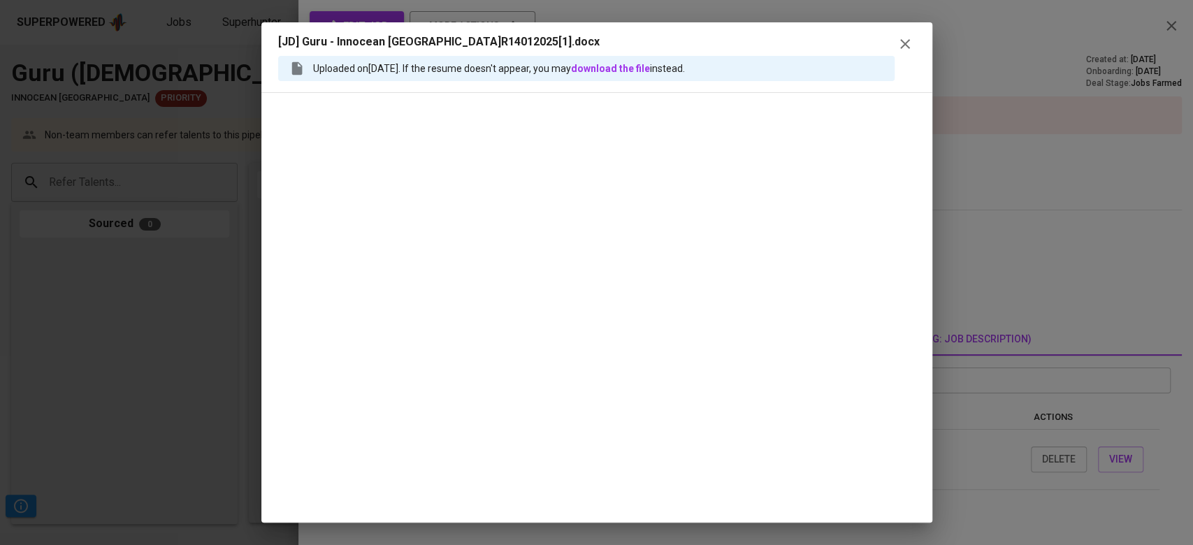
scroll to position [12, 0]
click at [901, 45] on icon "button" at bounding box center [905, 44] width 17 height 17
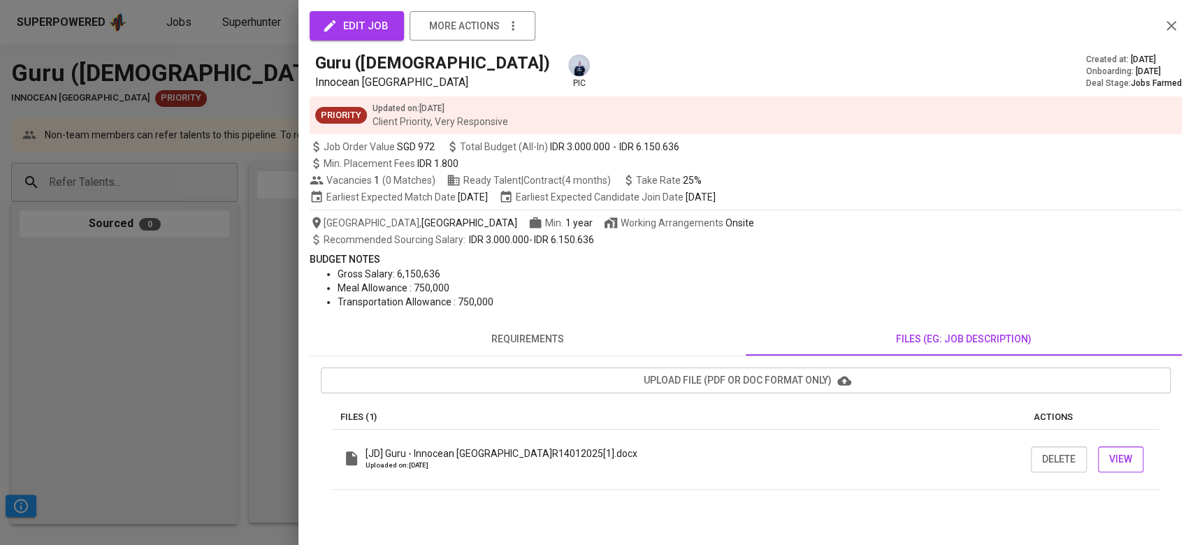
click at [1143, 451] on button "View" at bounding box center [1120, 460] width 45 height 26
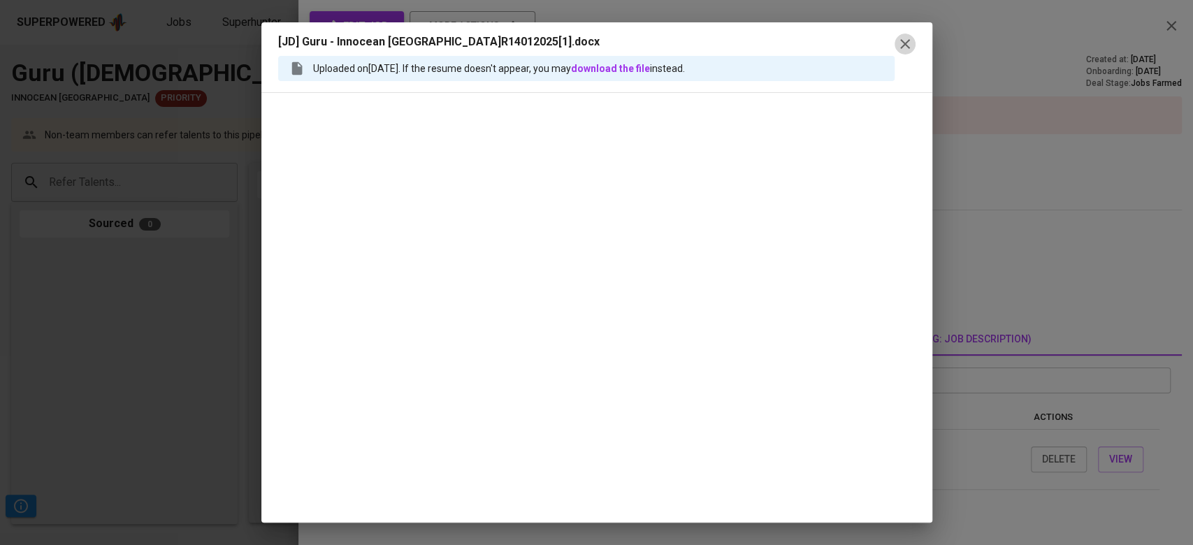
click at [897, 45] on icon "button" at bounding box center [905, 44] width 17 height 17
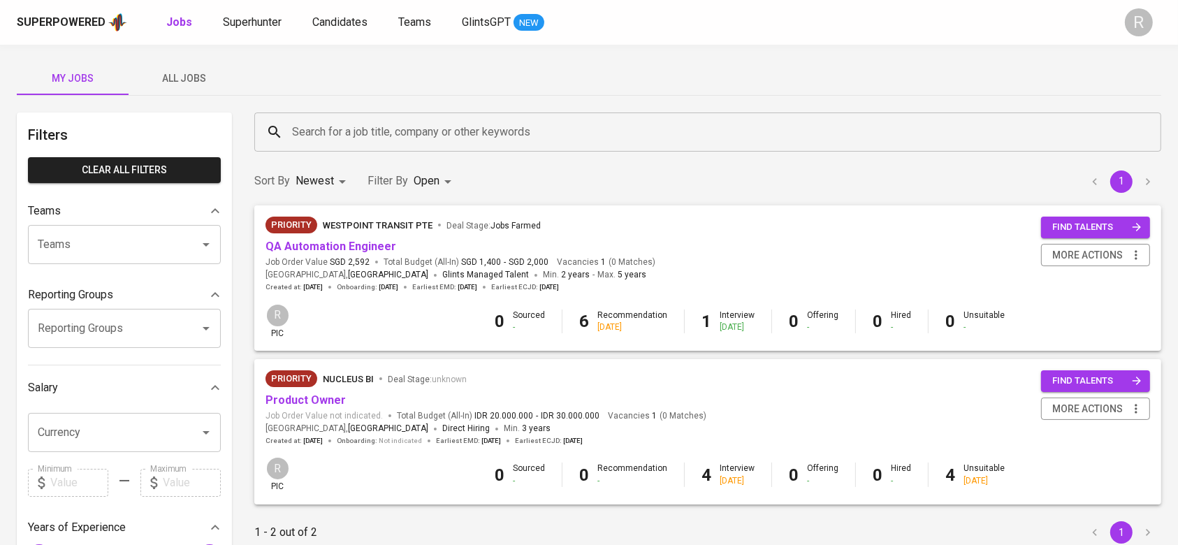
click at [176, 91] on button "All Jobs" at bounding box center [185, 78] width 112 height 34
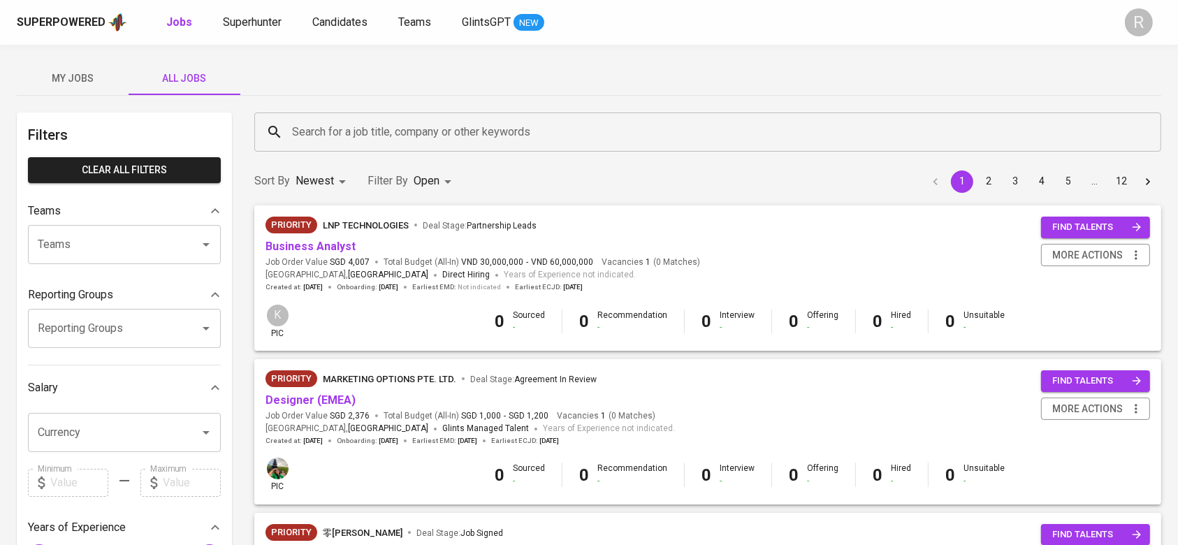
click at [324, 133] on input "Search for a job title, company or other keywords" at bounding box center [712, 132] width 846 height 27
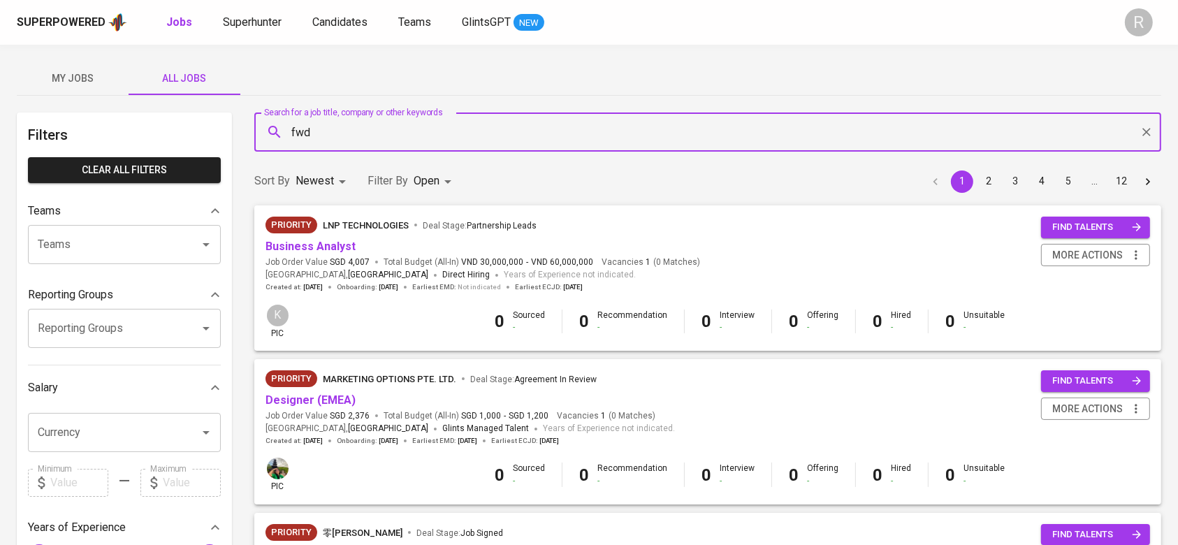
type input "fwd"
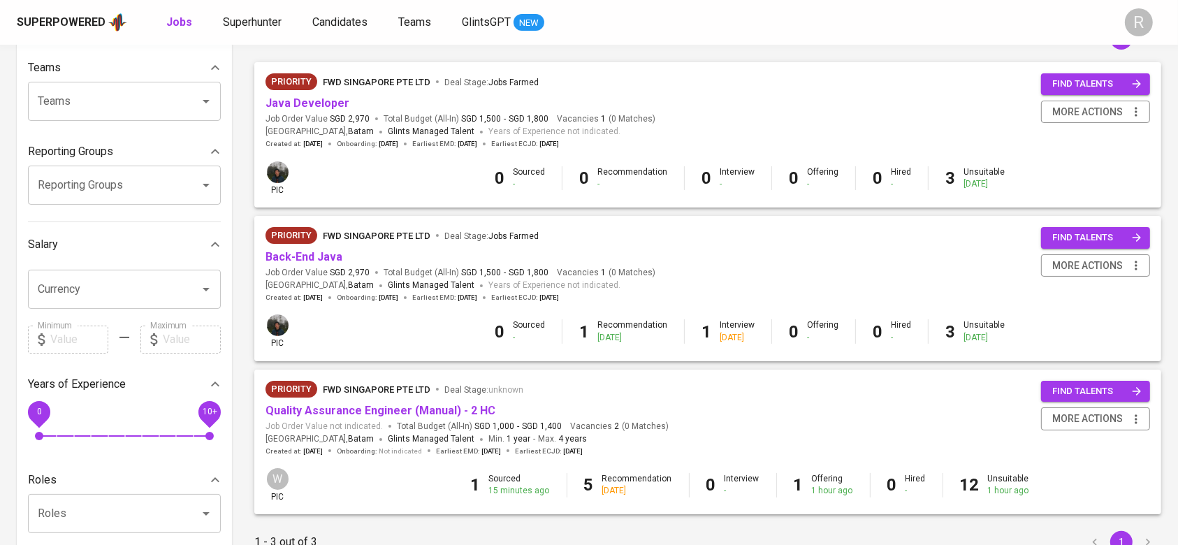
scroll to position [147, 0]
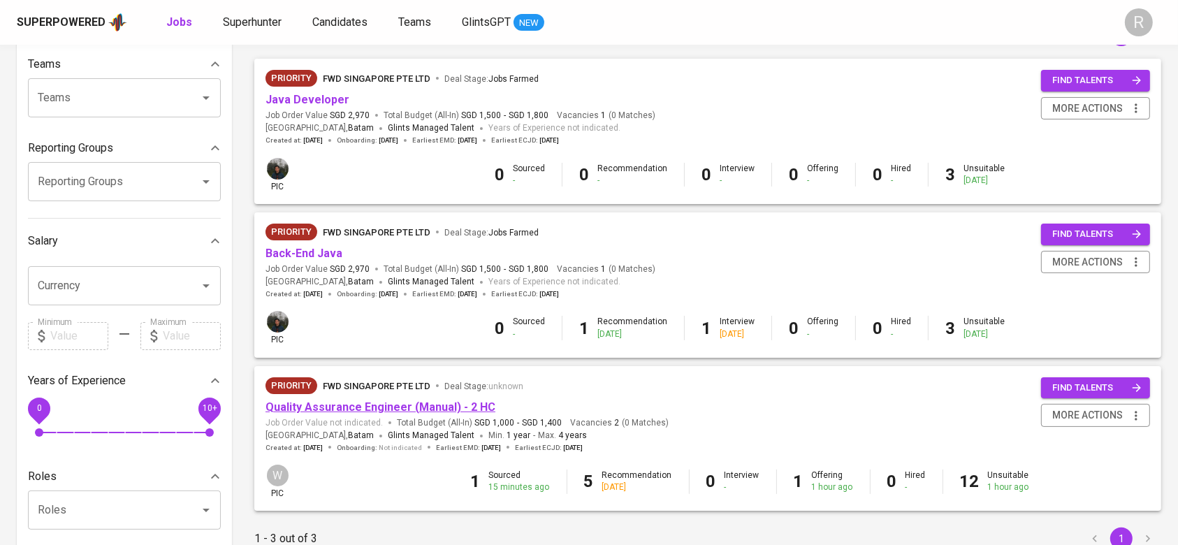
click at [317, 412] on link "Quality Assurance Engineer (Manual) - 2 HC" at bounding box center [381, 406] width 230 height 13
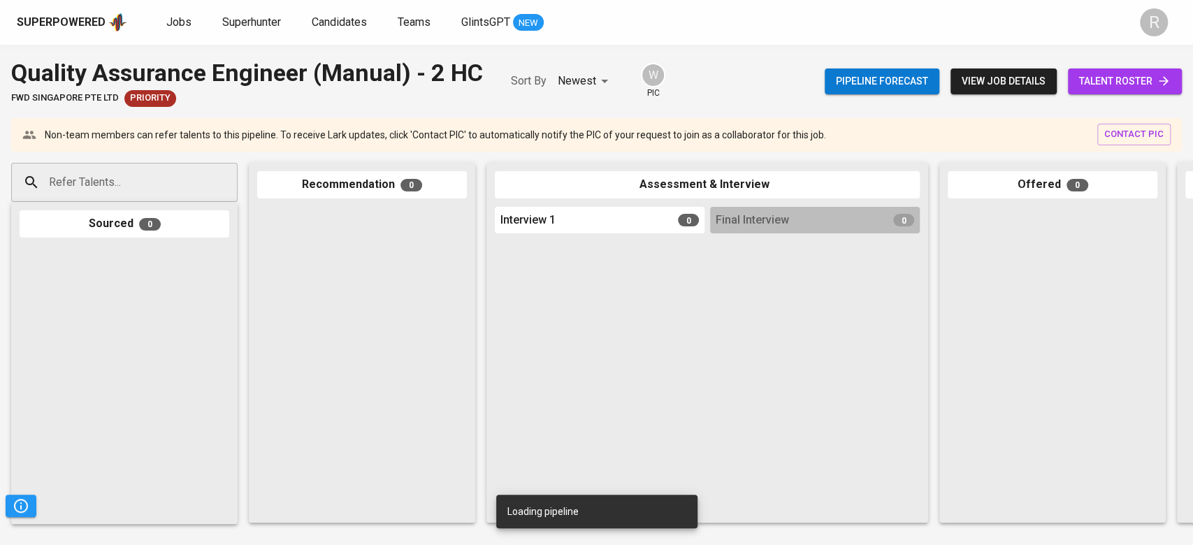
click at [1099, 81] on span "talent roster" at bounding box center [1125, 81] width 92 height 17
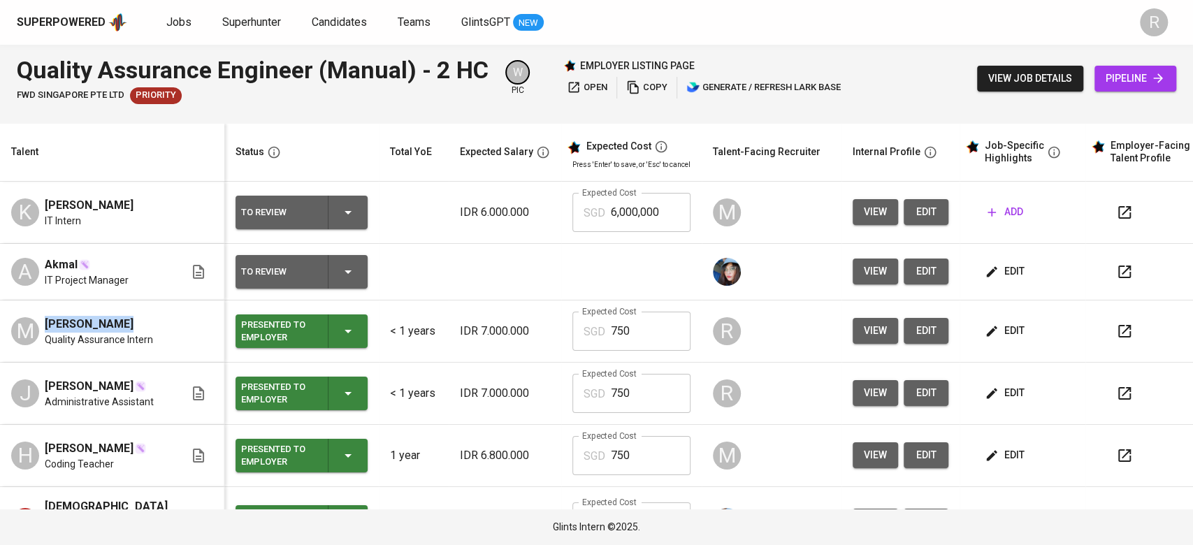
copy span "[PERSON_NAME]"
drag, startPoint x: 46, startPoint y: 316, endPoint x: 126, endPoint y: 317, distance: 80.4
click at [126, 317] on div "[PERSON_NAME]" at bounding box center [99, 324] width 108 height 17
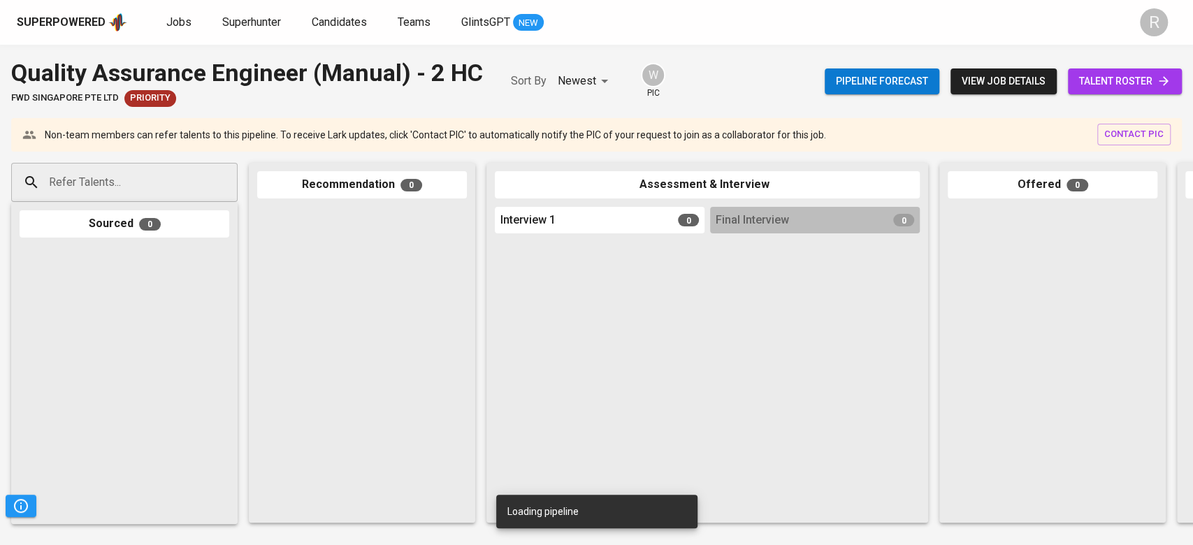
click at [110, 189] on input "Refer Talents..." at bounding box center [118, 182] width 147 height 27
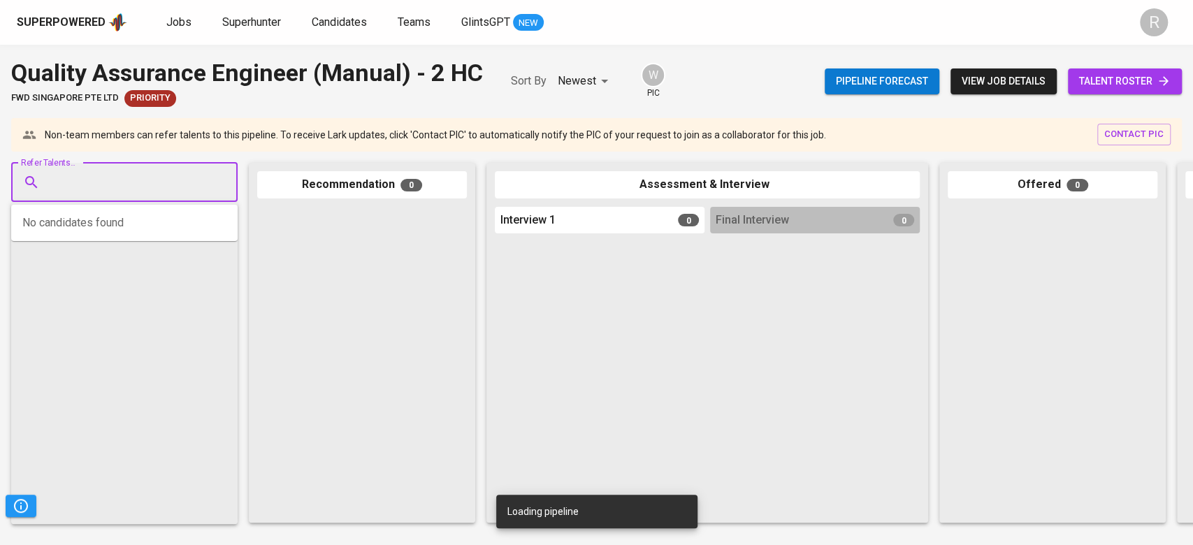
paste input "[PERSON_NAME]"
type input "[PERSON_NAME]"
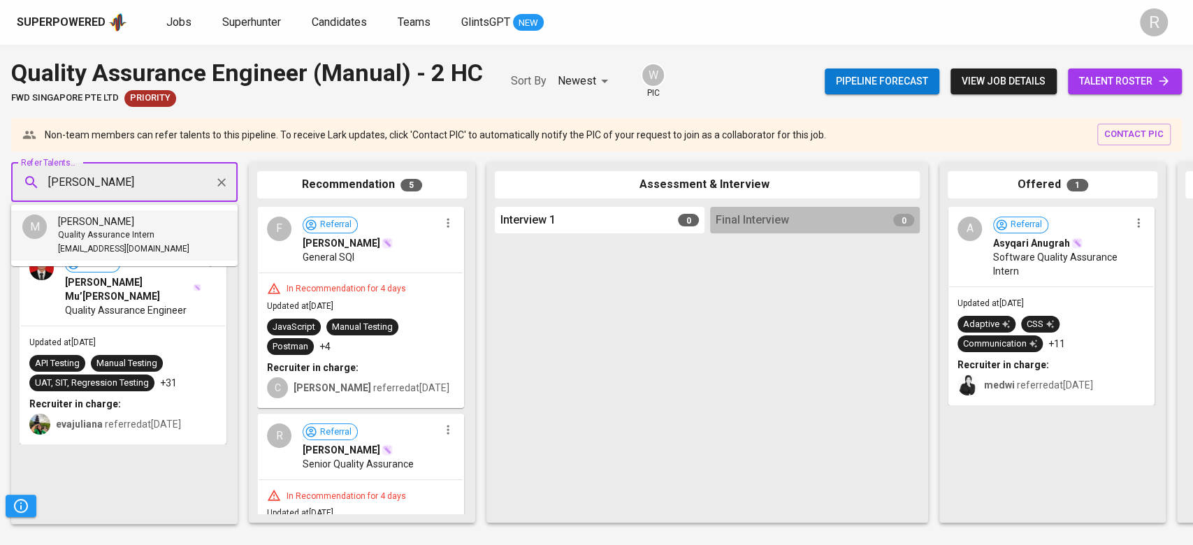
click at [106, 230] on span "Quality Assurance Intern" at bounding box center [106, 236] width 96 height 14
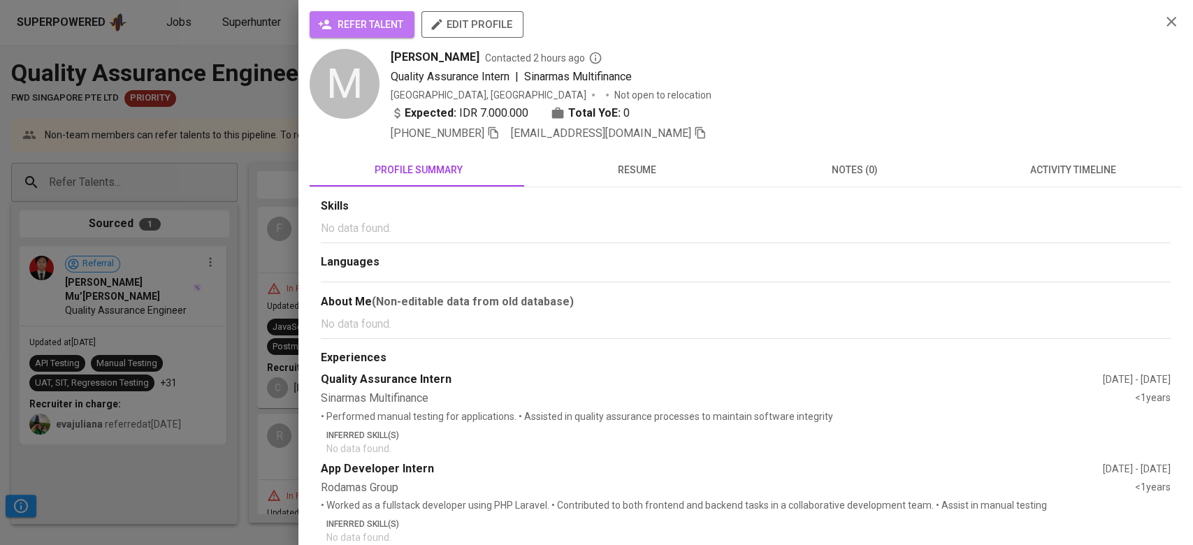
click at [376, 20] on span "refer talent" at bounding box center [362, 24] width 82 height 17
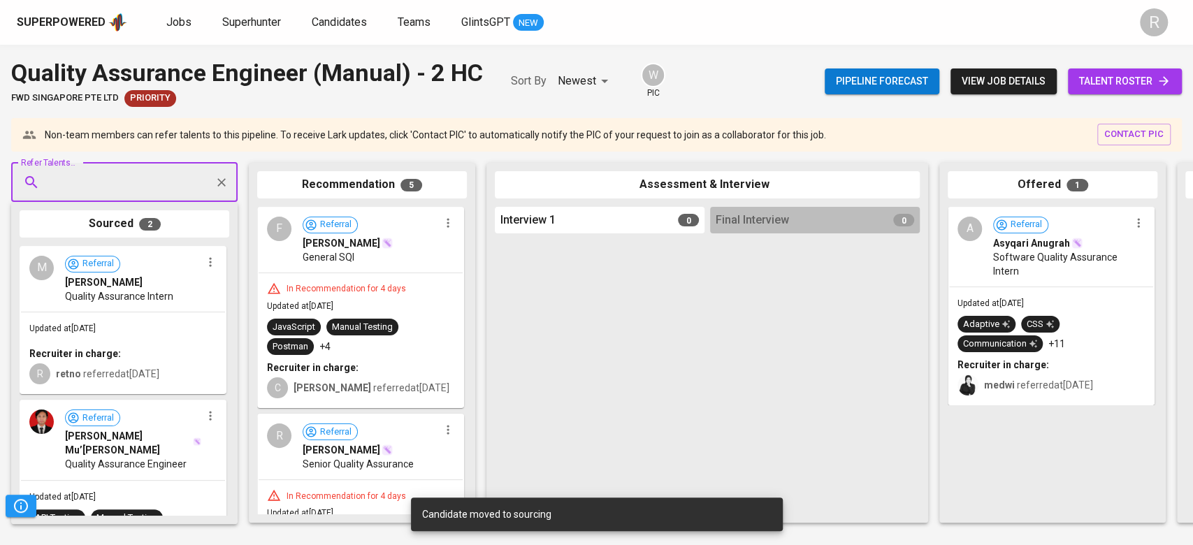
click at [1152, 73] on span "talent roster" at bounding box center [1125, 81] width 92 height 17
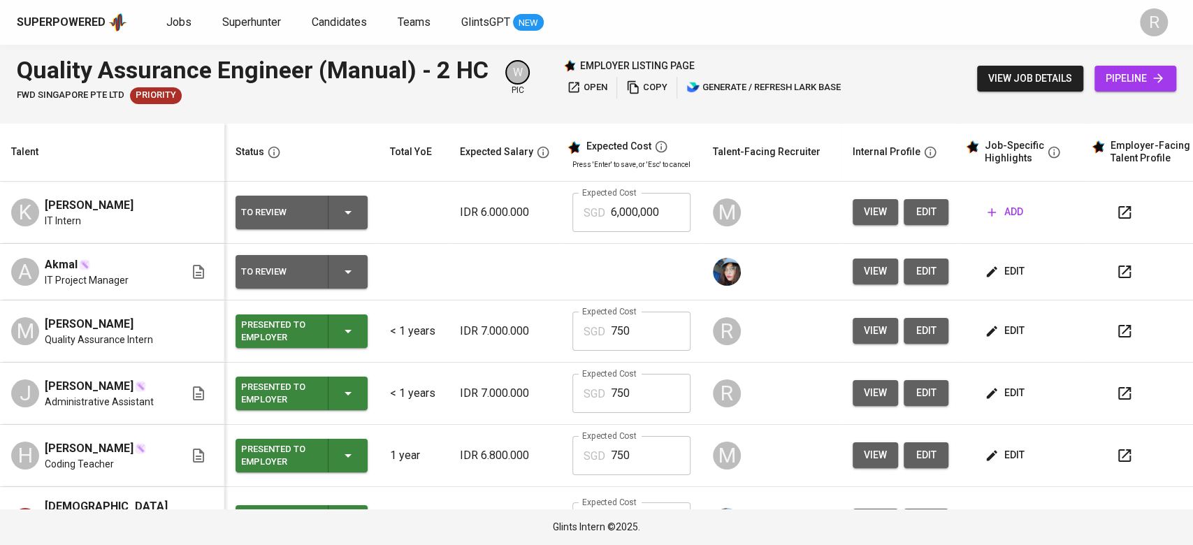
scroll to position [55, 0]
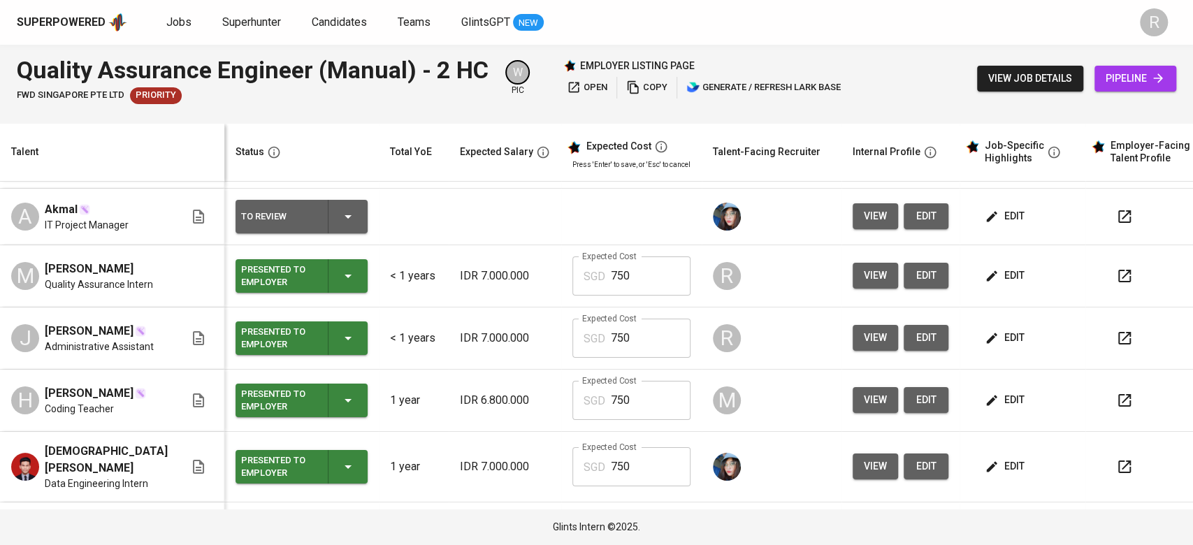
drag, startPoint x: 45, startPoint y: 331, endPoint x: 110, endPoint y: 329, distance: 65.0
click at [110, 329] on span "[PERSON_NAME]" at bounding box center [89, 331] width 89 height 17
copy span "[PERSON_NAME]"
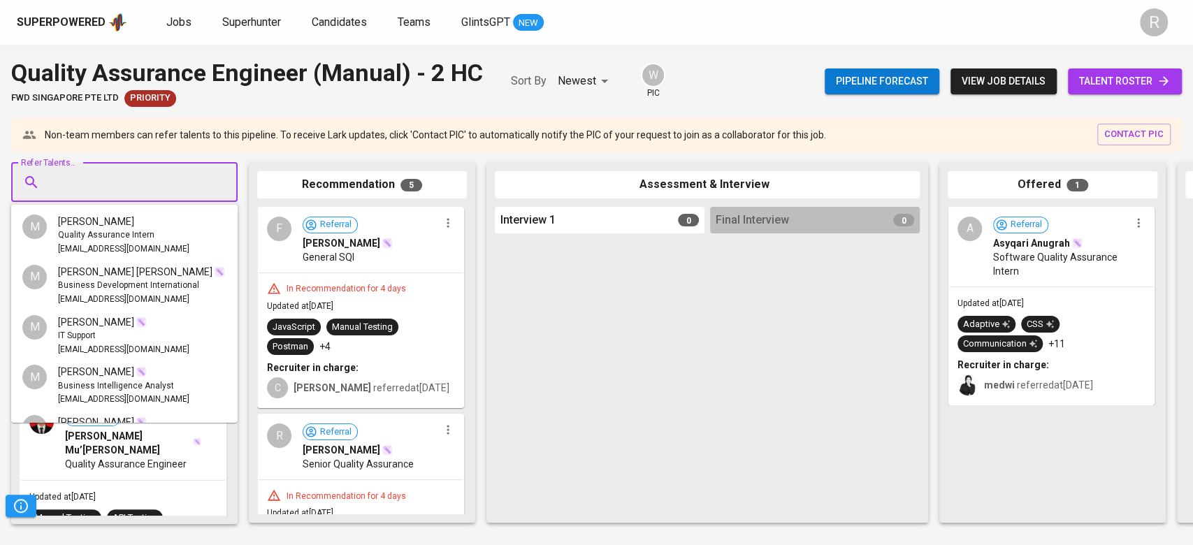
click at [95, 188] on input "Refer Talents..." at bounding box center [118, 182] width 147 height 27
paste input "[PERSON_NAME]"
type input "[PERSON_NAME]"
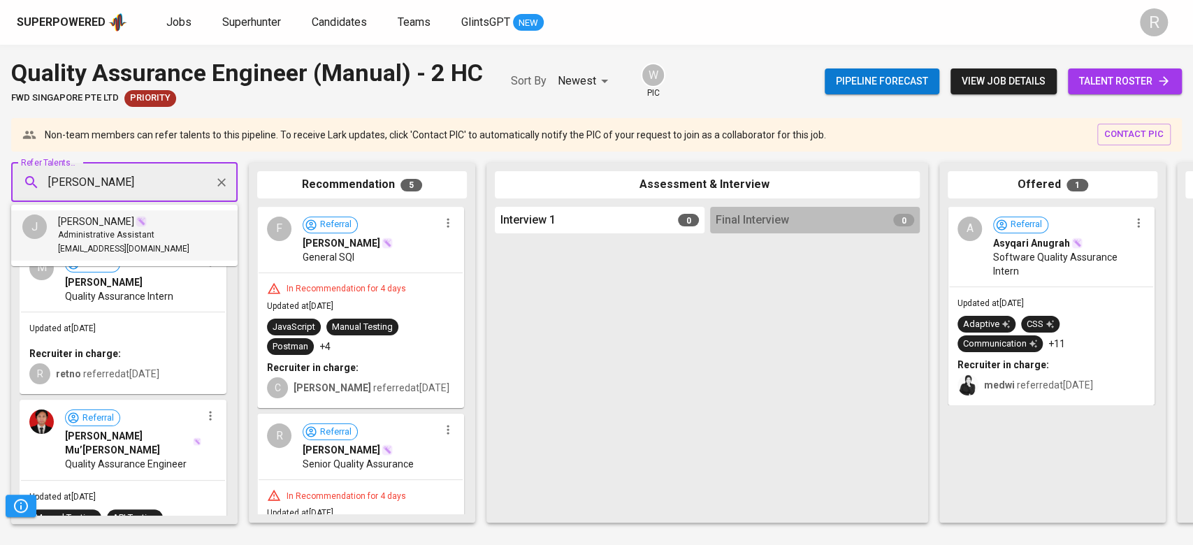
click at [72, 232] on span "Administrative Assistant" at bounding box center [106, 236] width 96 height 14
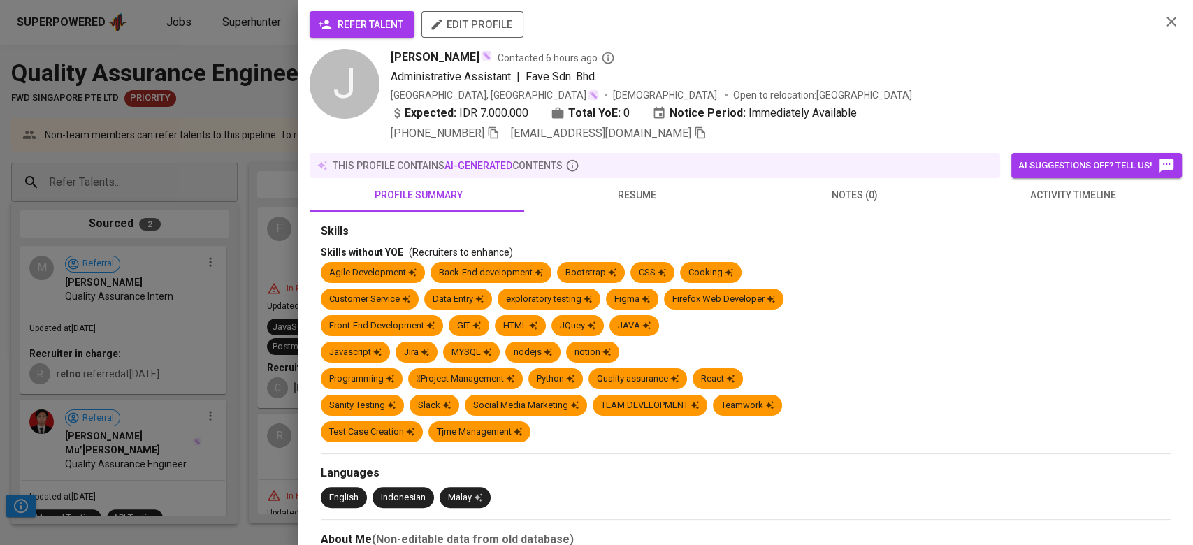
click at [375, 25] on span "refer talent" at bounding box center [362, 24] width 82 height 17
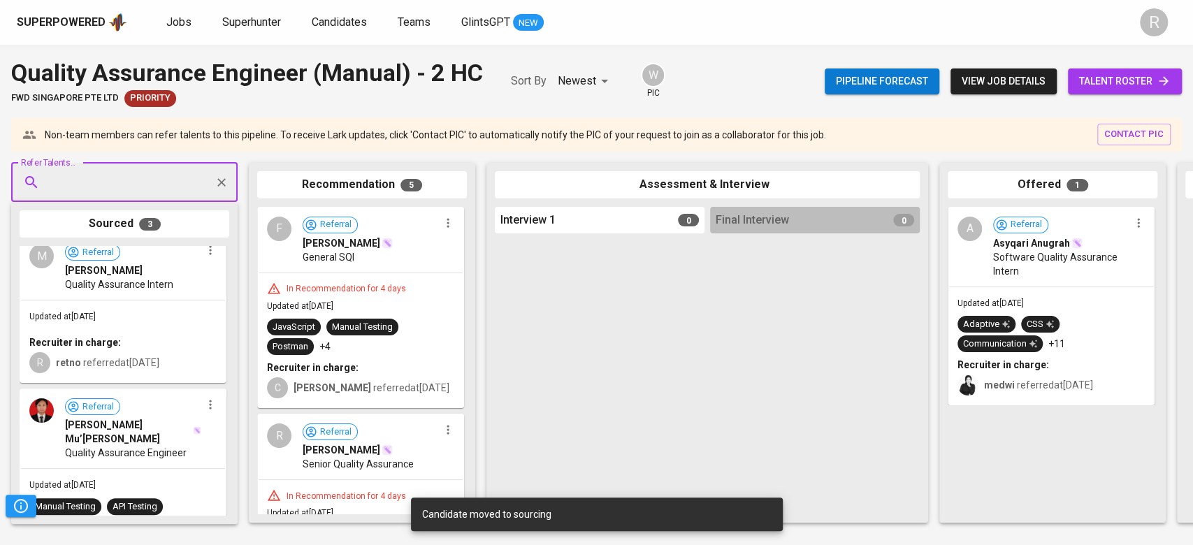
scroll to position [283, 0]
